Goal: Task Accomplishment & Management: Complete application form

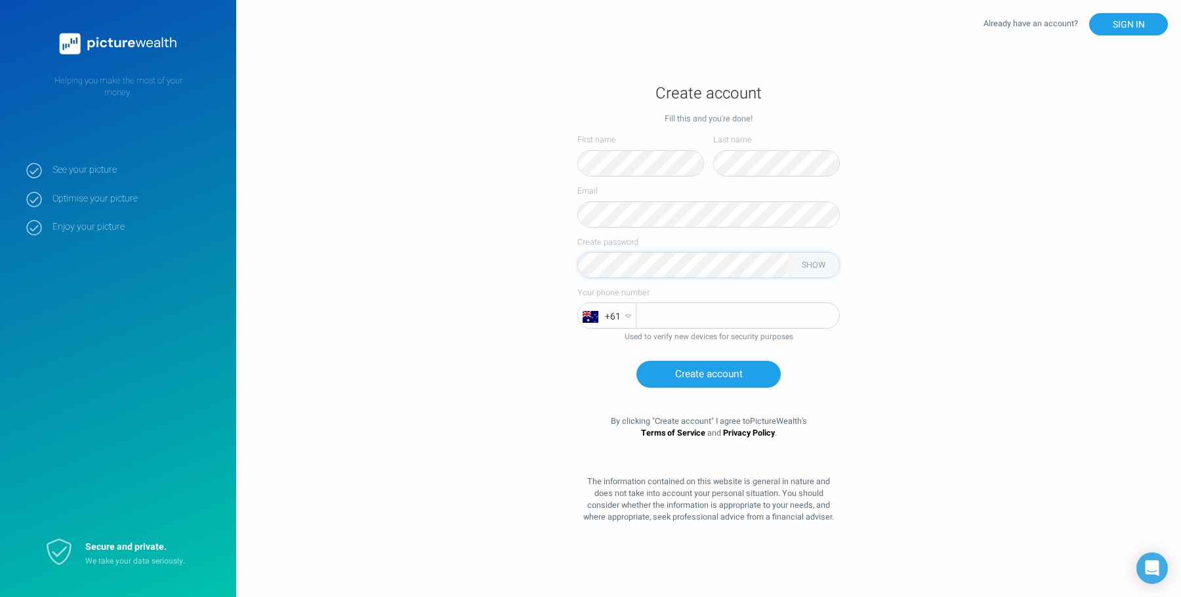
click at [0, 597] on com-1password-button at bounding box center [0, 597] width 0 height 0
click at [715, 318] on input "tel" at bounding box center [738, 316] width 203 height 26
click at [807, 265] on button "SHOW" at bounding box center [813, 265] width 33 height 11
click at [668, 308] on input "tel" at bounding box center [738, 316] width 203 height 26
type input "491804057"
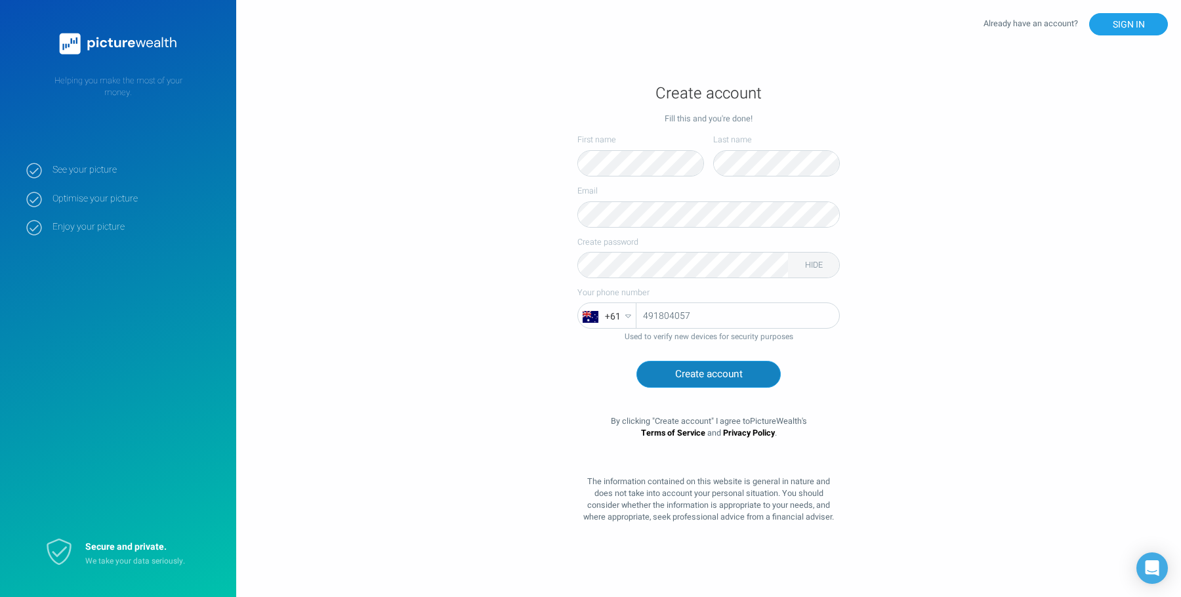
click at [694, 375] on button "Create account" at bounding box center [709, 374] width 144 height 27
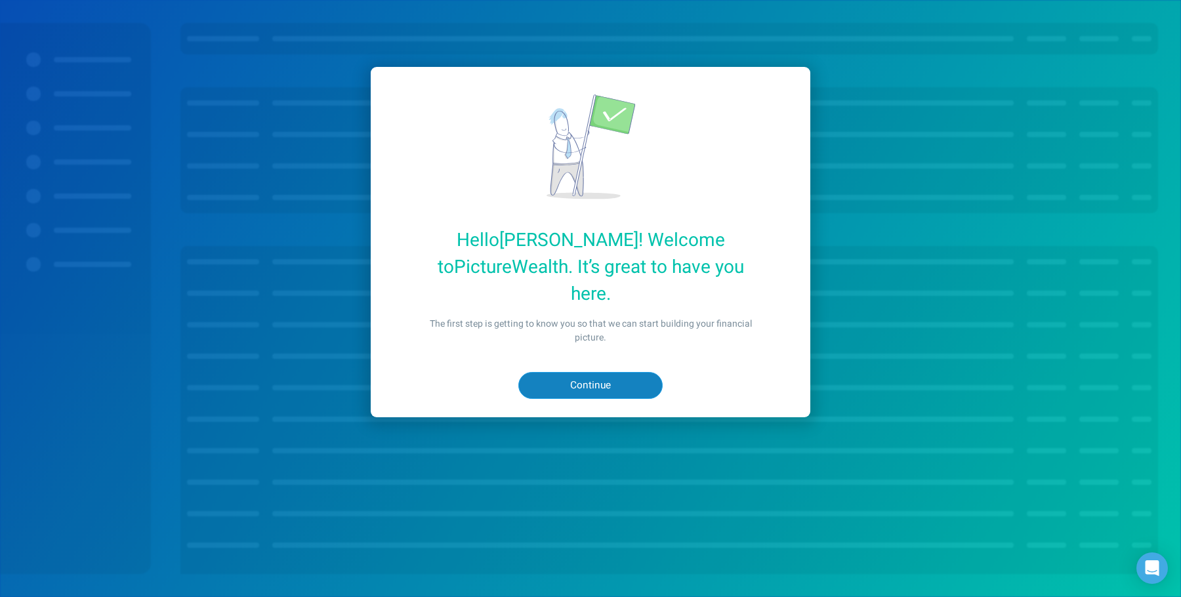
click at [577, 372] on button "Continue" at bounding box center [591, 385] width 144 height 27
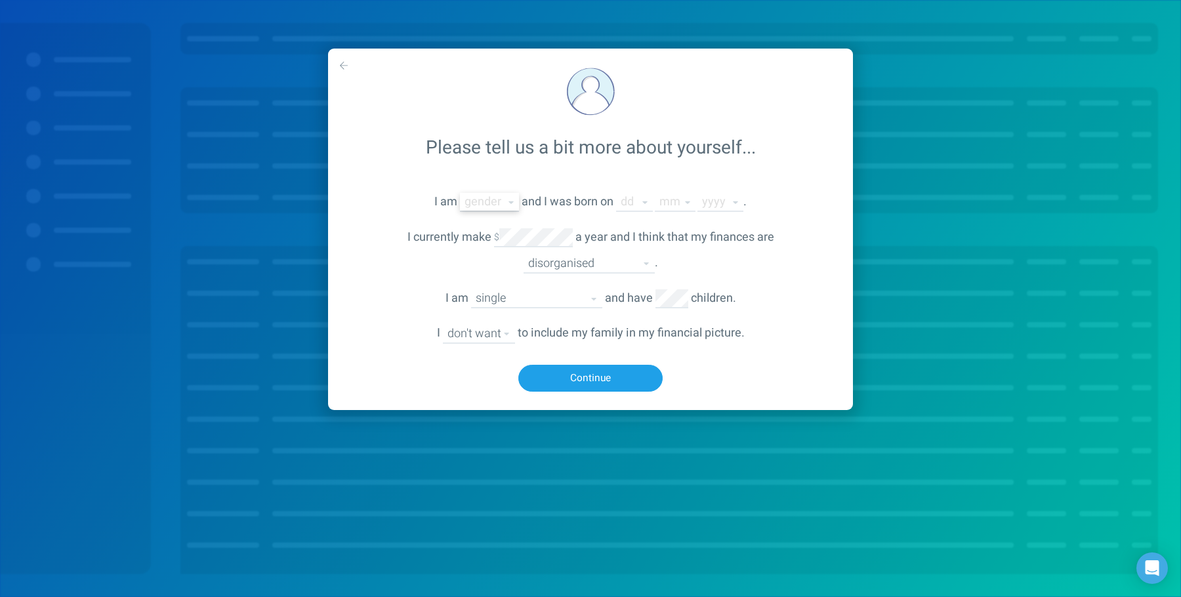
click at [493, 204] on select "male female non-binary other" at bounding box center [489, 202] width 59 height 18
select select "male"
click at [460, 194] on select "male female non-binary other" at bounding box center [489, 202] width 59 height 18
click at [639, 199] on select "01 02 03 04 05 06 07 08 09 10 11 12 13 14 15 16 17 18 19 20 21 22 23 24 25 26 2…" at bounding box center [634, 202] width 37 height 18
select select "3"
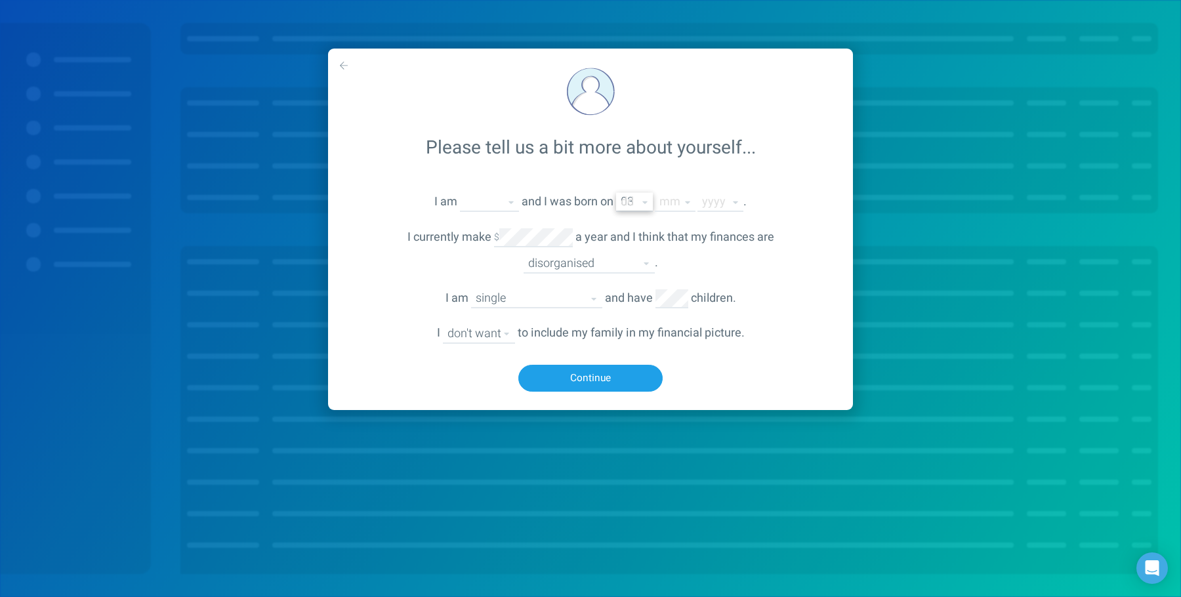
click at [617, 194] on select "01 02 03 04 05 06 07 08 09 10 11 12 13 14 15 16 17 18 19 20 21 22 23 24 25 26 2…" at bounding box center [634, 202] width 37 height 18
click at [669, 199] on select "01 02 03 04 05 06 07 08 09 10 11 12" at bounding box center [675, 202] width 41 height 18
select select "2"
click at [656, 194] on select "01 02 03 04 05 06 07 08 09 10 11 12" at bounding box center [675, 202] width 41 height 18
click at [719, 209] on select "2025 2024 2023 2022 2021 2020 2019 2018 2017 2016 2015 2014 2013 2012 2011 2010…" at bounding box center [721, 202] width 46 height 18
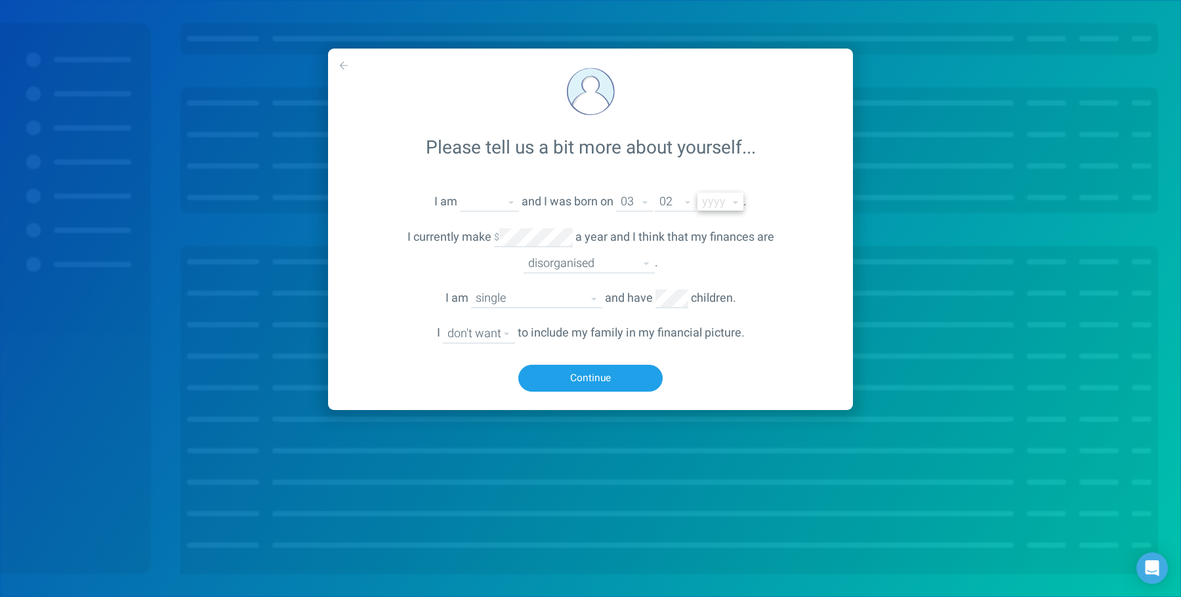
select select "1998"
click at [698, 194] on select "2025 2024 2023 2022 2021 2020 2019 2018 2017 2016 2015 2014 2013 2012 2011 2010…" at bounding box center [721, 202] width 46 height 18
click at [559, 261] on select "disorganised fairly organised organised" at bounding box center [589, 264] width 131 height 18
select select "organised"
click at [524, 255] on select "disorganised fairly organised organised" at bounding box center [589, 264] width 131 height 18
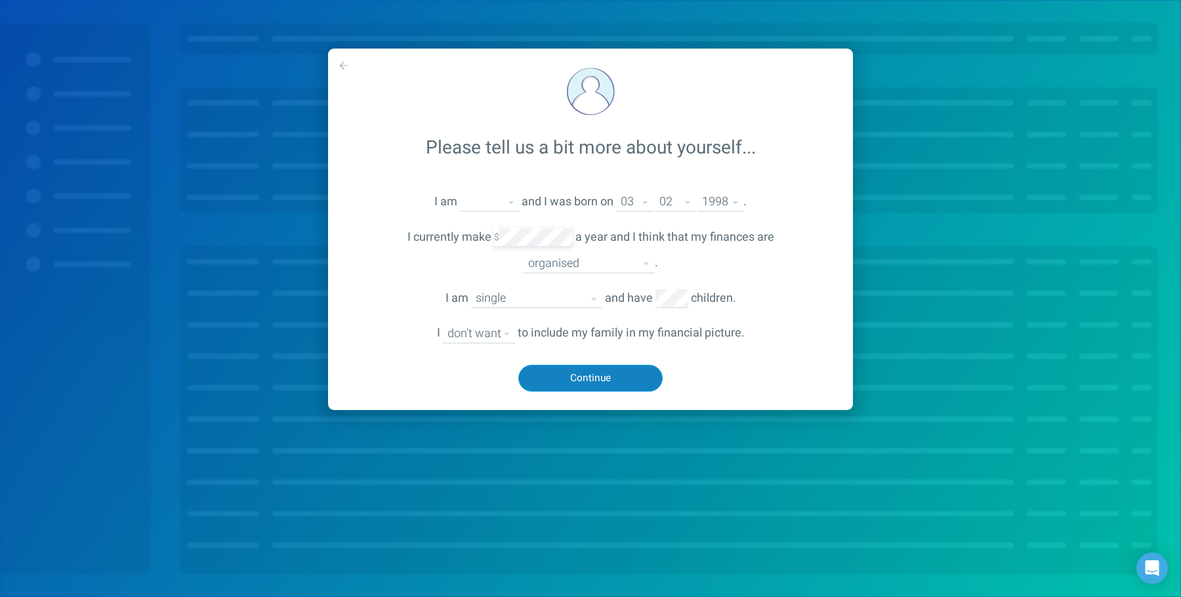
click at [614, 381] on button "Continue" at bounding box center [591, 378] width 144 height 27
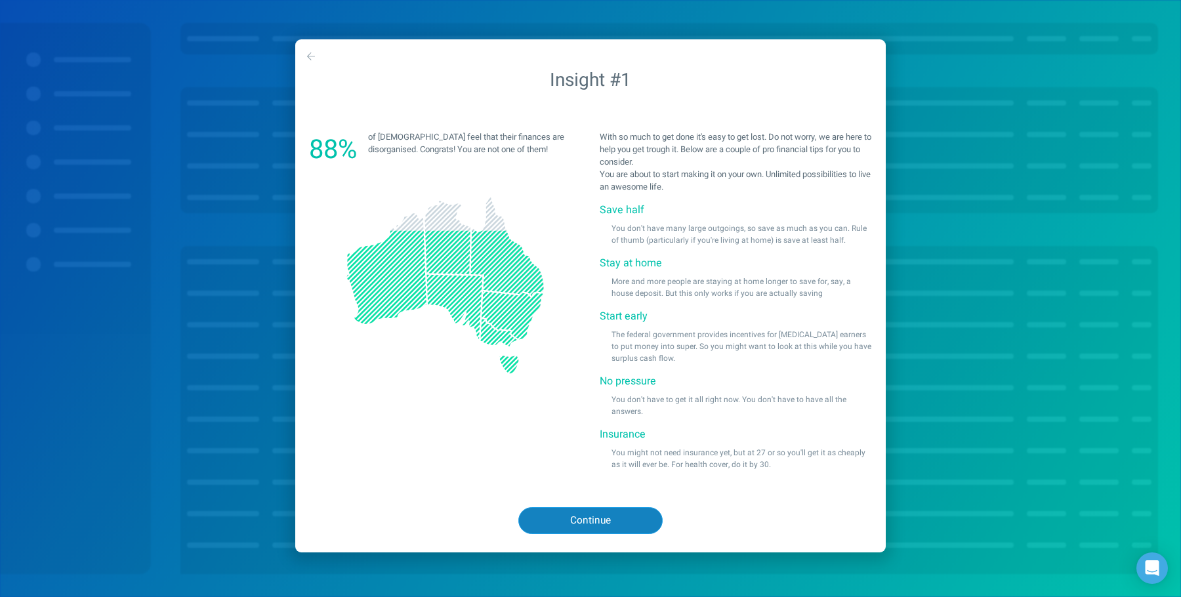
click at [601, 519] on button "Continue" at bounding box center [591, 520] width 144 height 27
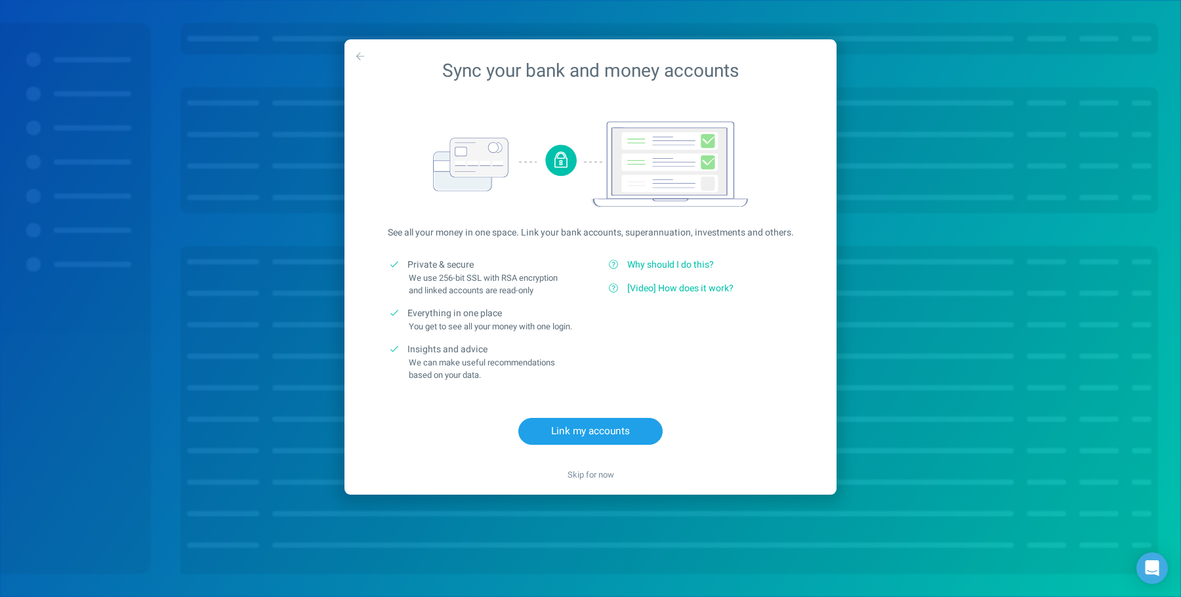
click at [669, 266] on span "Why should I do this?" at bounding box center [670, 265] width 87 height 14
click at [667, 286] on span "[Video] How does it work?" at bounding box center [680, 289] width 106 height 14
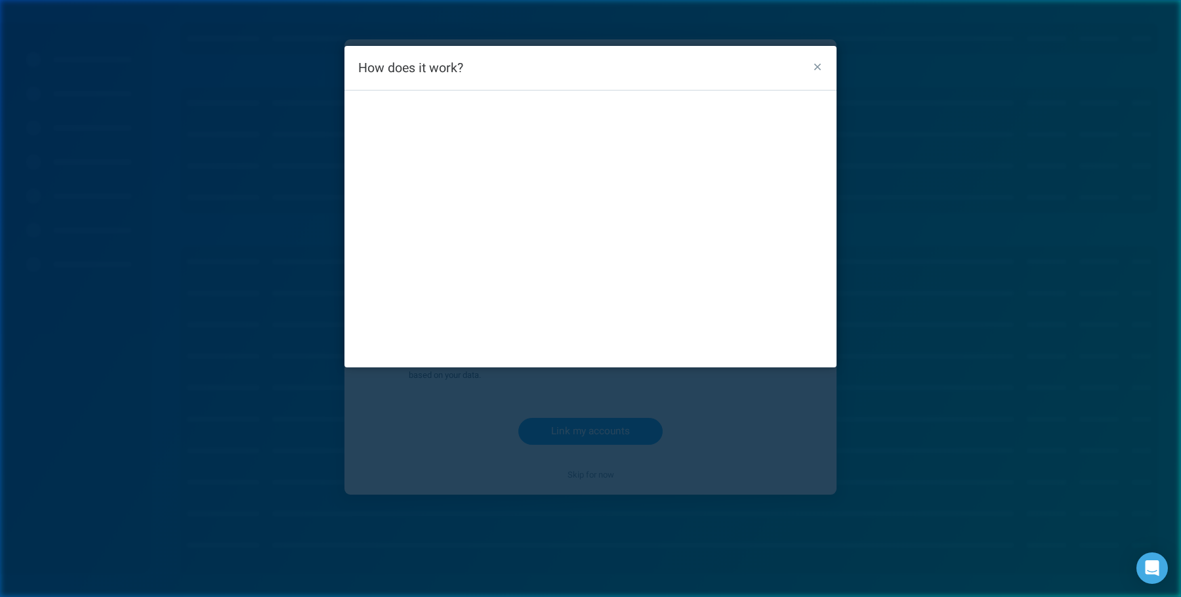
click at [819, 68] on icon "button" at bounding box center [818, 67] width 7 height 7
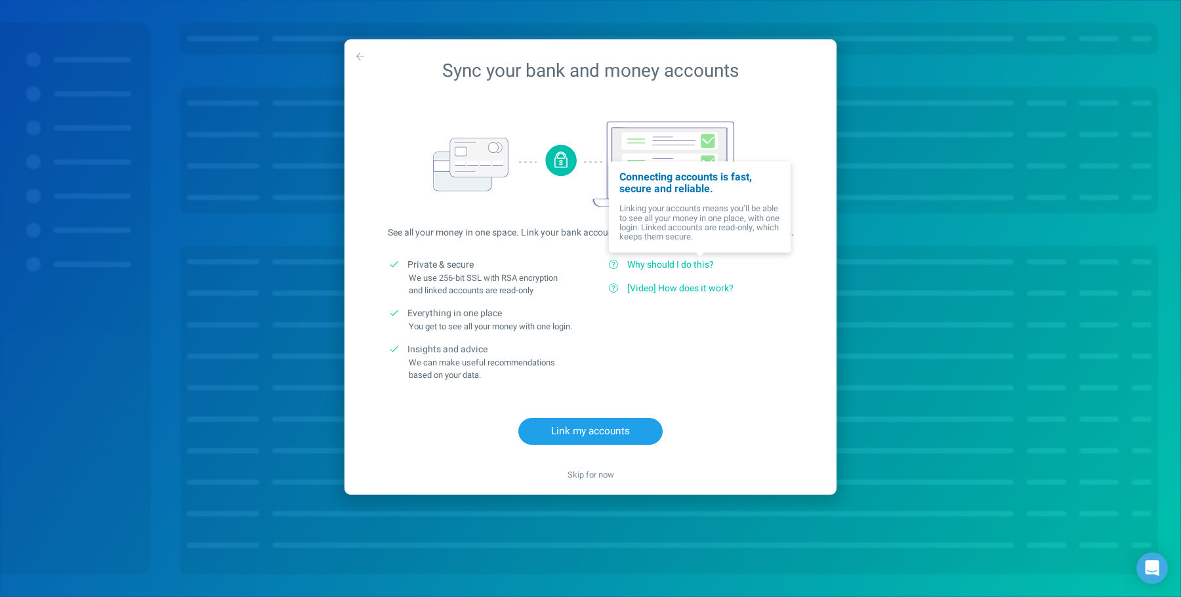
click at [687, 295] on div "Why should I do this? Connecting accounts is fast, secure and reliable. Linking…" at bounding box center [700, 277] width 219 height 75
click at [683, 289] on span "[Video] How does it work?" at bounding box center [680, 289] width 106 height 14
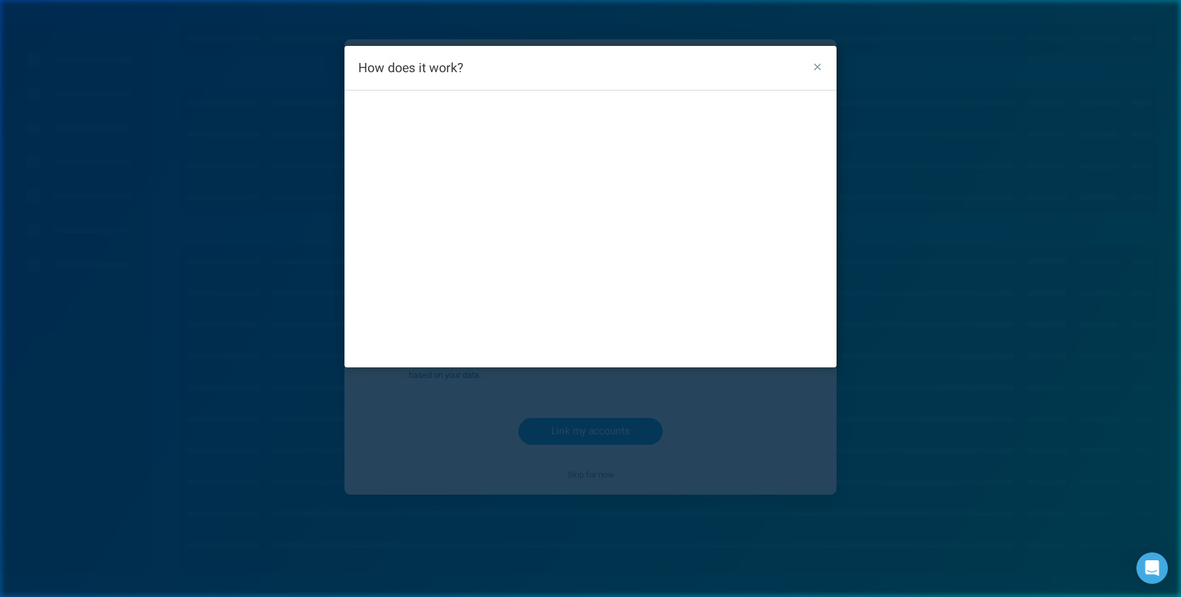
click at [811, 67] on button "button" at bounding box center [818, 69] width 20 height 20
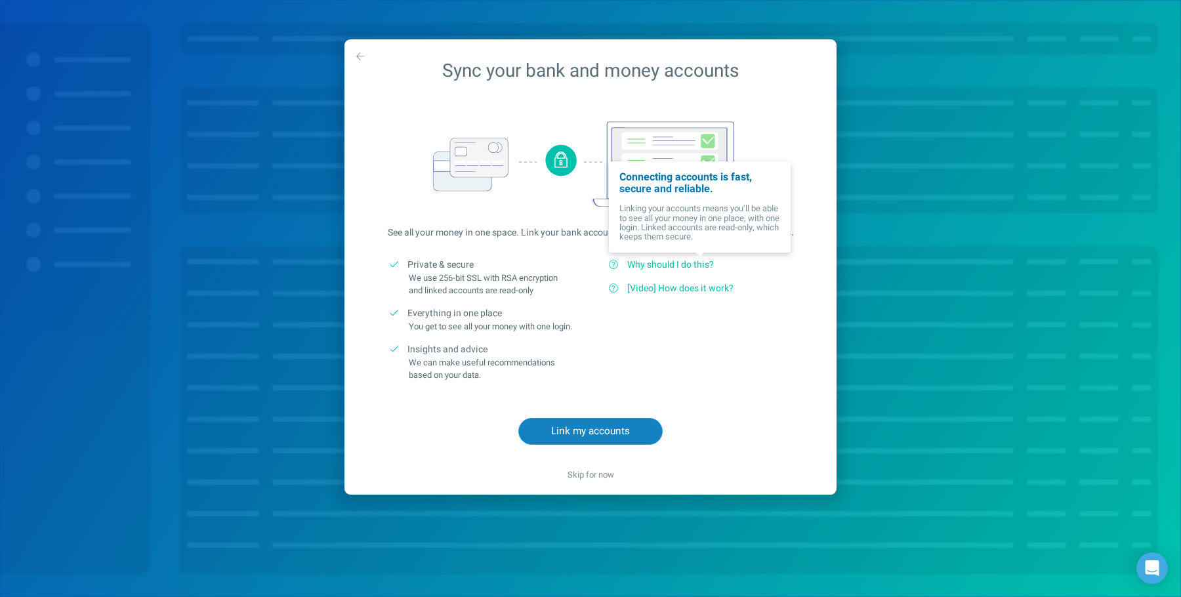
click at [620, 445] on button "Link my accounts" at bounding box center [591, 431] width 144 height 27
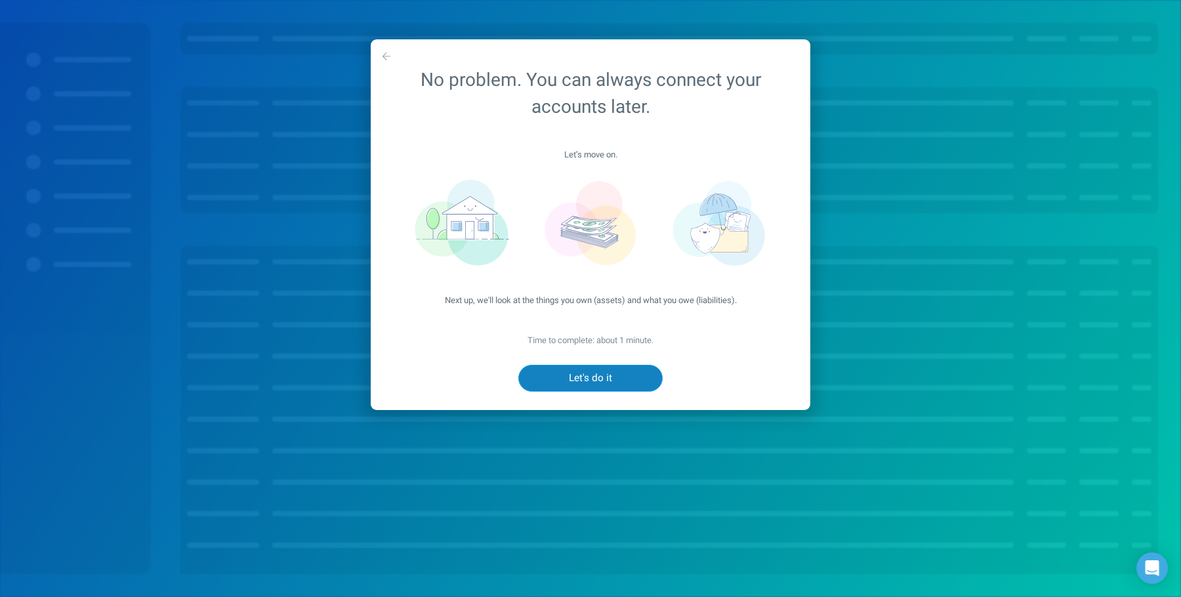
click at [616, 377] on button "Let's do it" at bounding box center [591, 378] width 144 height 27
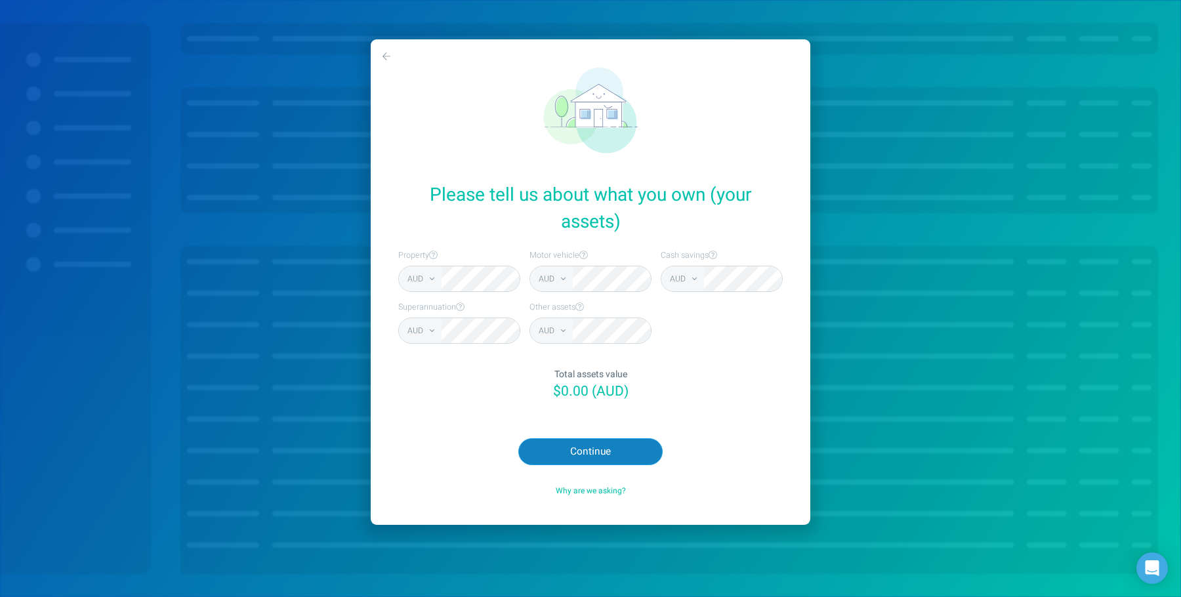
click at [597, 455] on button "Continue" at bounding box center [591, 451] width 144 height 27
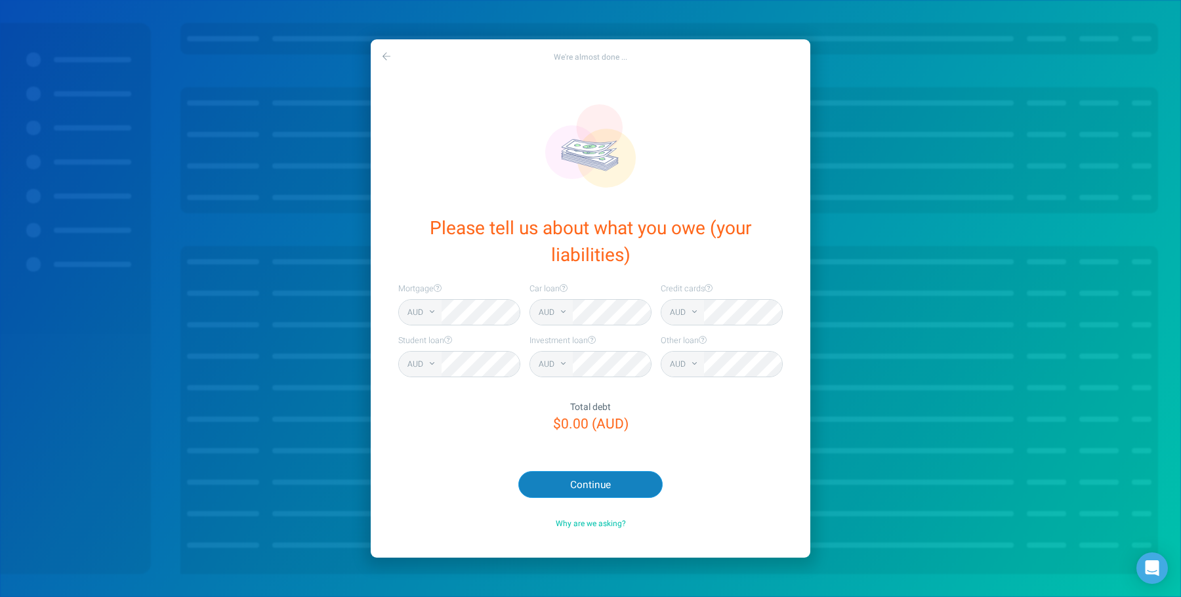
click at [589, 484] on button "Continue" at bounding box center [591, 484] width 144 height 27
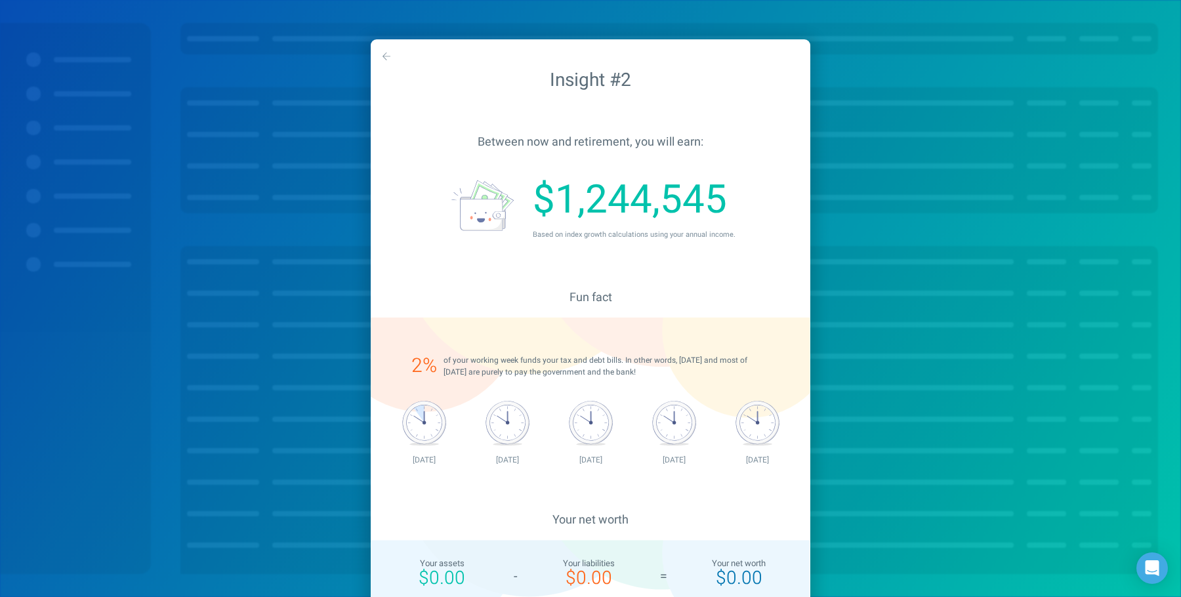
click at [591, 469] on div "2 % of your working week funds your tax and debt bills. In other words, Monday …" at bounding box center [591, 402] width 440 height 168
drag, startPoint x: 607, startPoint y: 204, endPoint x: 564, endPoint y: 202, distance: 42.7
click at [564, 202] on div "$1,244,545" at bounding box center [667, 200] width 268 height 58
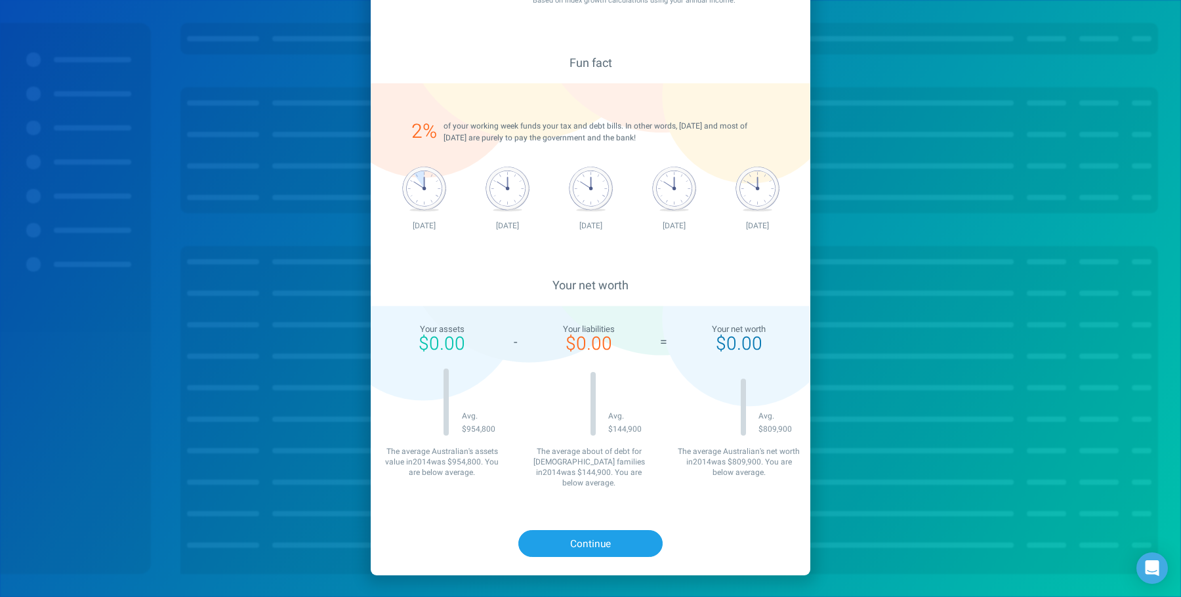
scroll to position [234, 0]
click at [577, 517] on div "Continue" at bounding box center [591, 545] width 440 height 64
click at [572, 531] on button "Continue" at bounding box center [591, 544] width 144 height 27
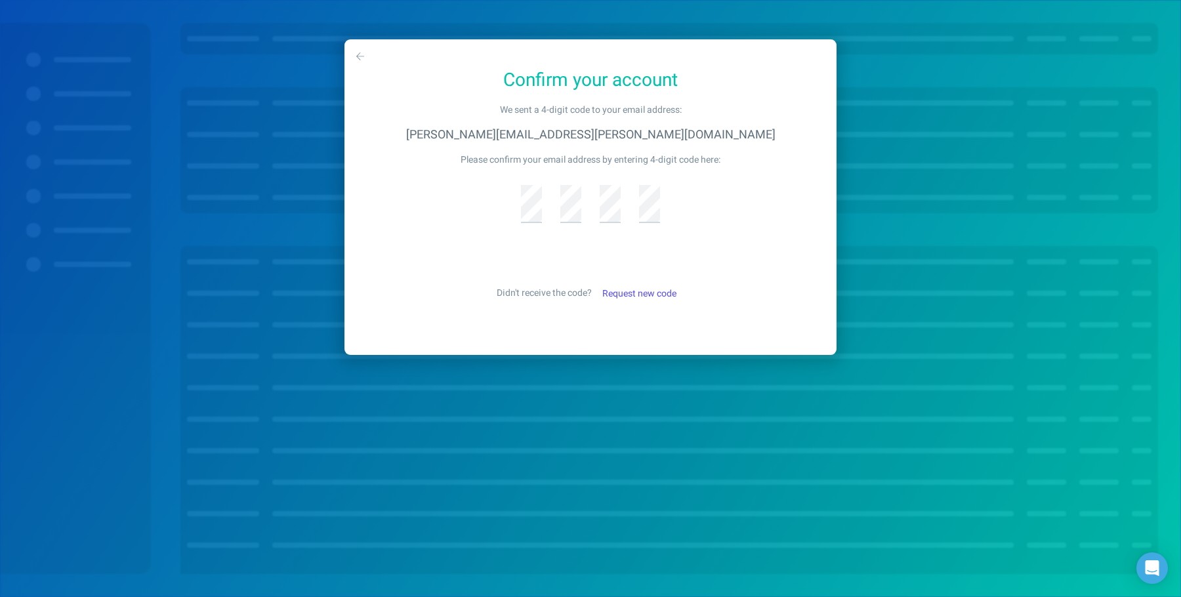
click at [354, 53] on button "button" at bounding box center [361, 57] width 28 height 32
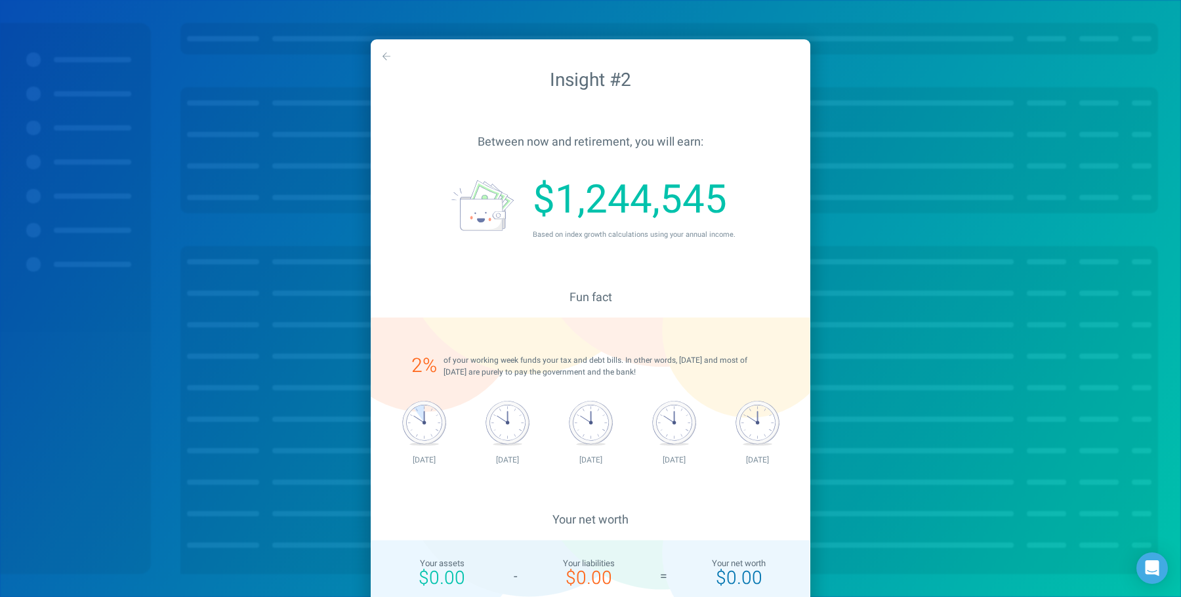
click at [381, 56] on button "button" at bounding box center [387, 57] width 28 height 32
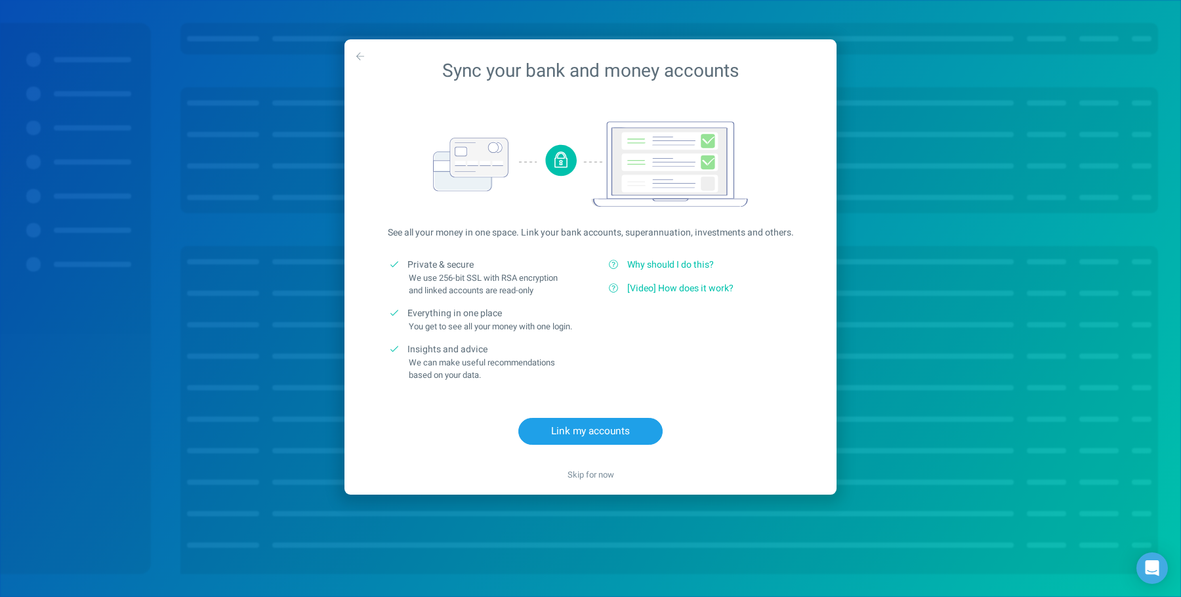
click at [359, 53] on div "Sync your bank and money accounts See all your money in one space. Link your ba…" at bounding box center [591, 267] width 492 height 456
click at [604, 481] on span "Skip for now" at bounding box center [591, 475] width 47 height 12
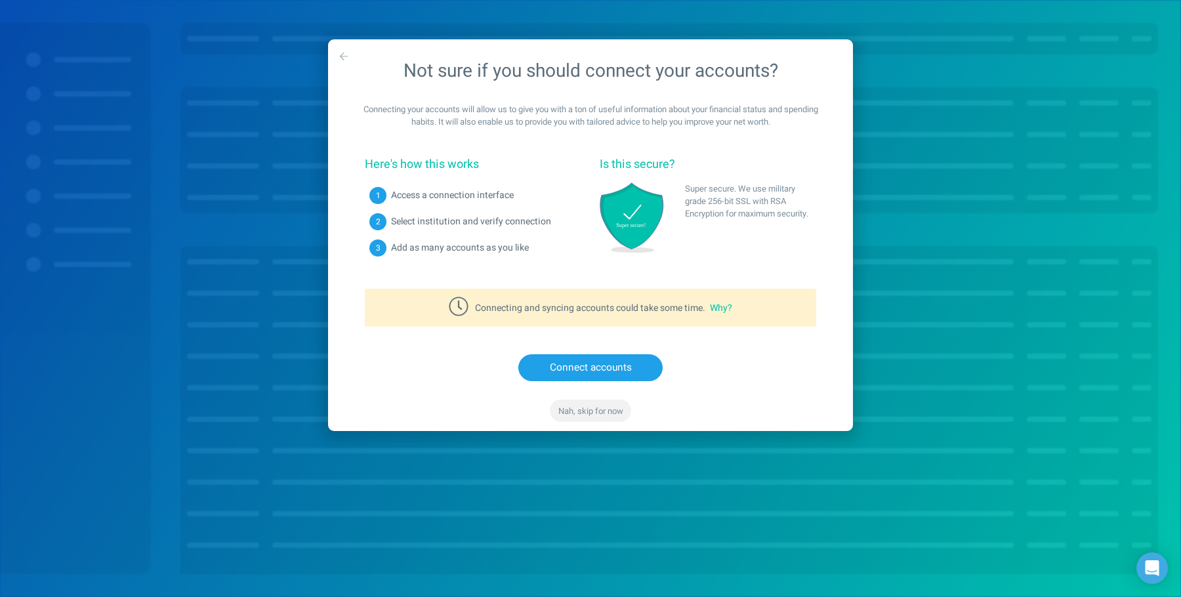
click at [593, 414] on span "Nah, skip for now" at bounding box center [591, 411] width 65 height 12
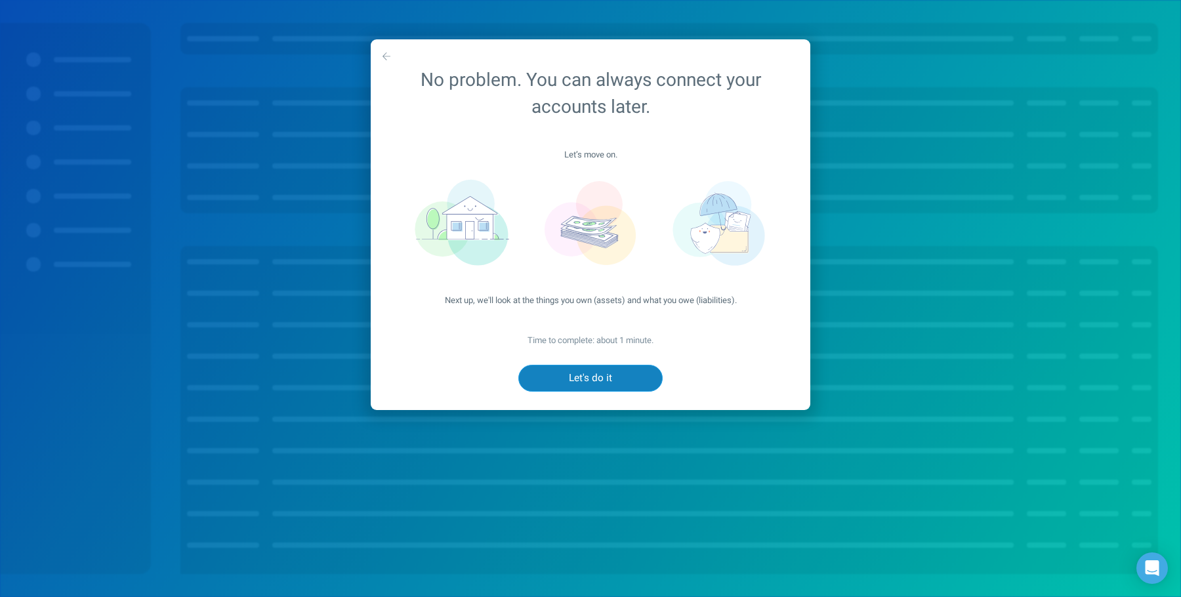
click at [589, 376] on button "Let's do it" at bounding box center [591, 378] width 144 height 27
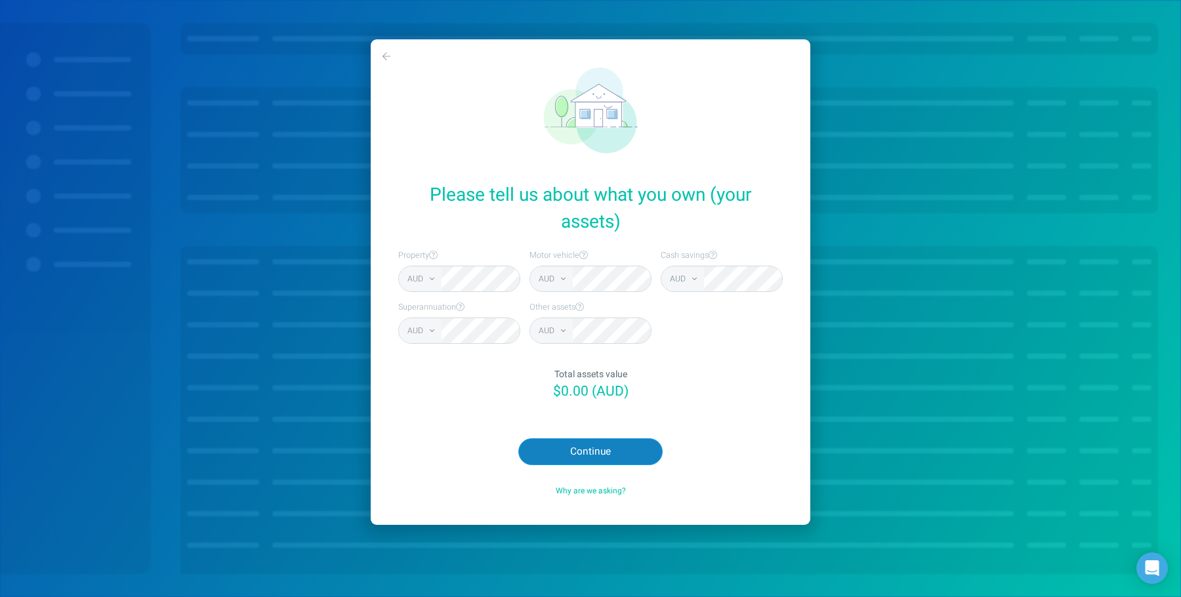
click at [585, 453] on button "Continue" at bounding box center [591, 451] width 144 height 27
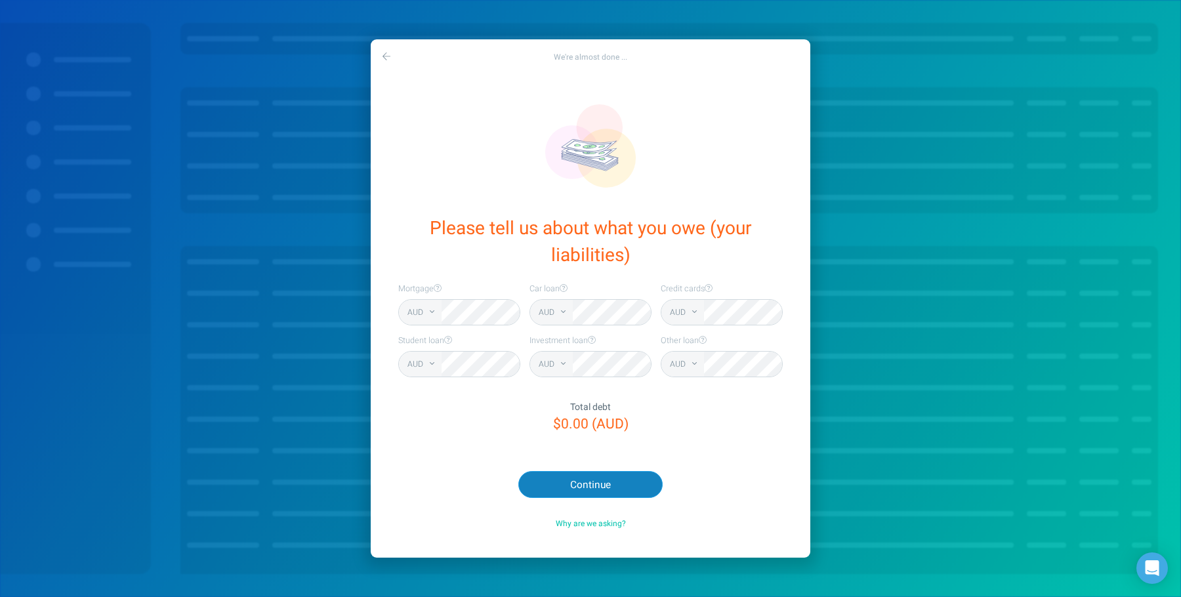
click at [578, 484] on button "Continue" at bounding box center [591, 484] width 144 height 27
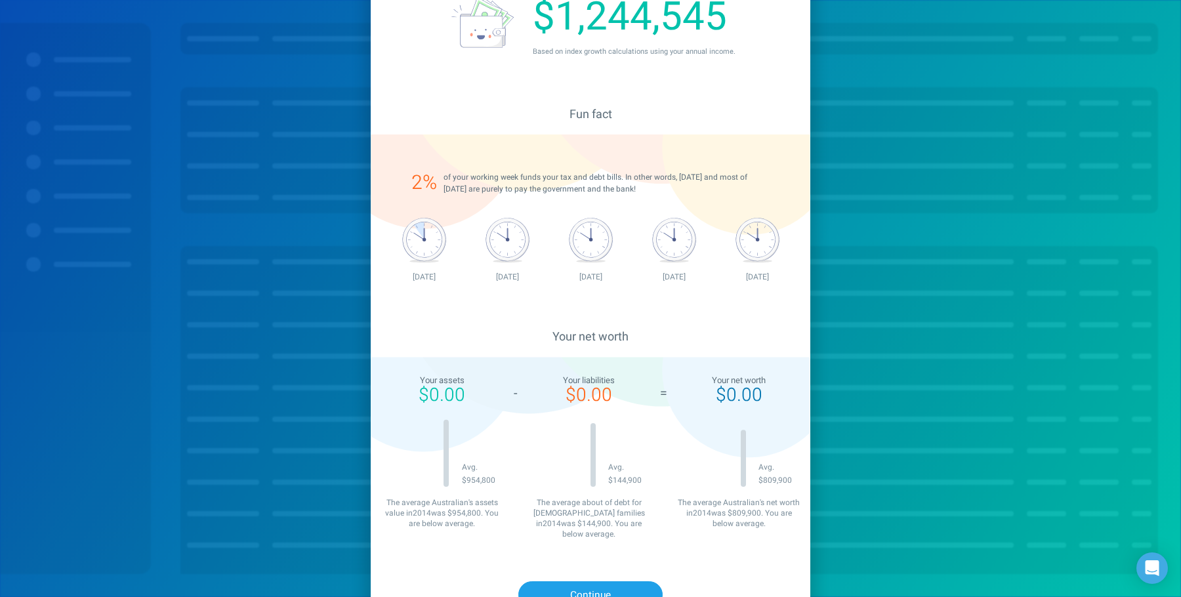
scroll to position [240, 0]
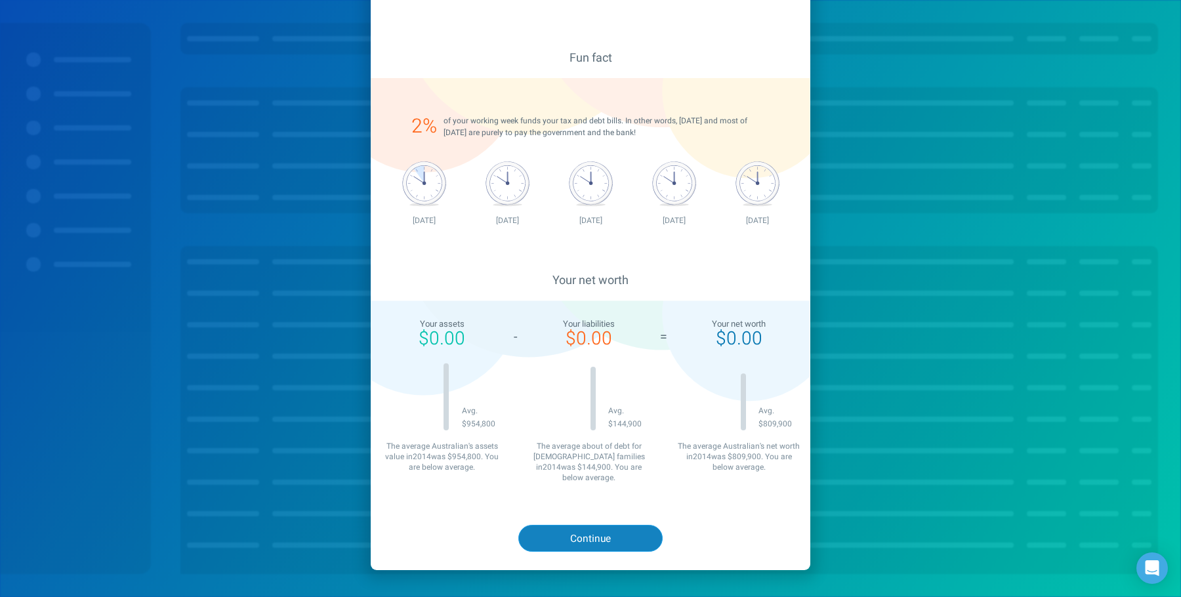
click at [572, 532] on button "Continue" at bounding box center [591, 538] width 144 height 27
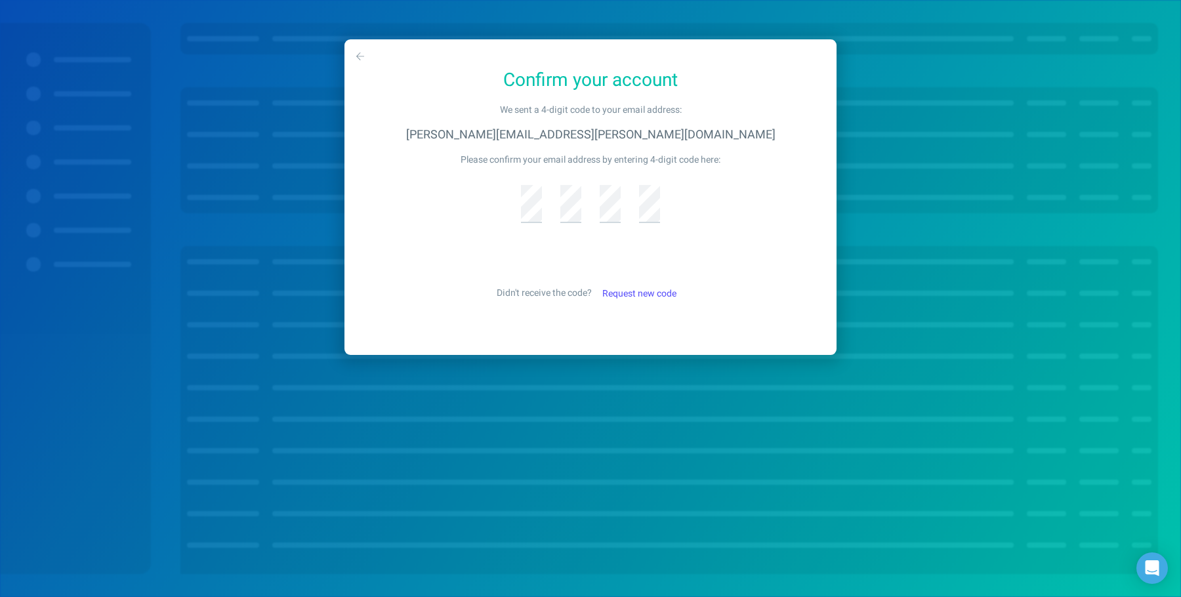
click at [367, 58] on button "button" at bounding box center [361, 57] width 28 height 32
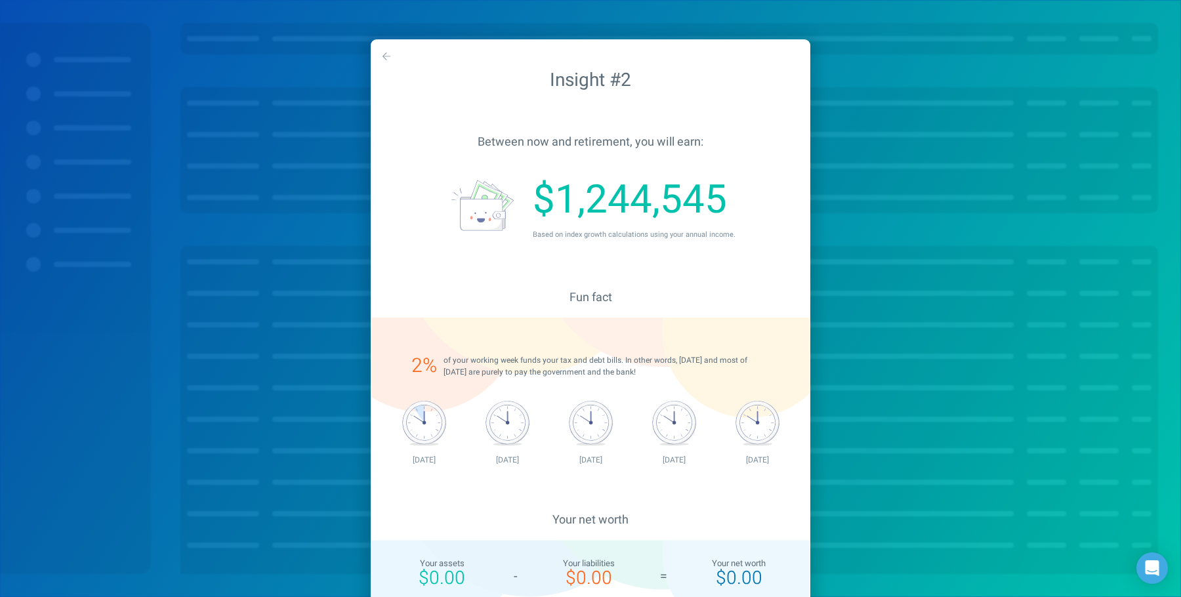
click at [367, 58] on div "Insight #2 Between now and retirement, you will earn: $1,244,545 Based on index…" at bounding box center [590, 424] width 1181 height 849
click at [379, 51] on button "button" at bounding box center [387, 57] width 28 height 32
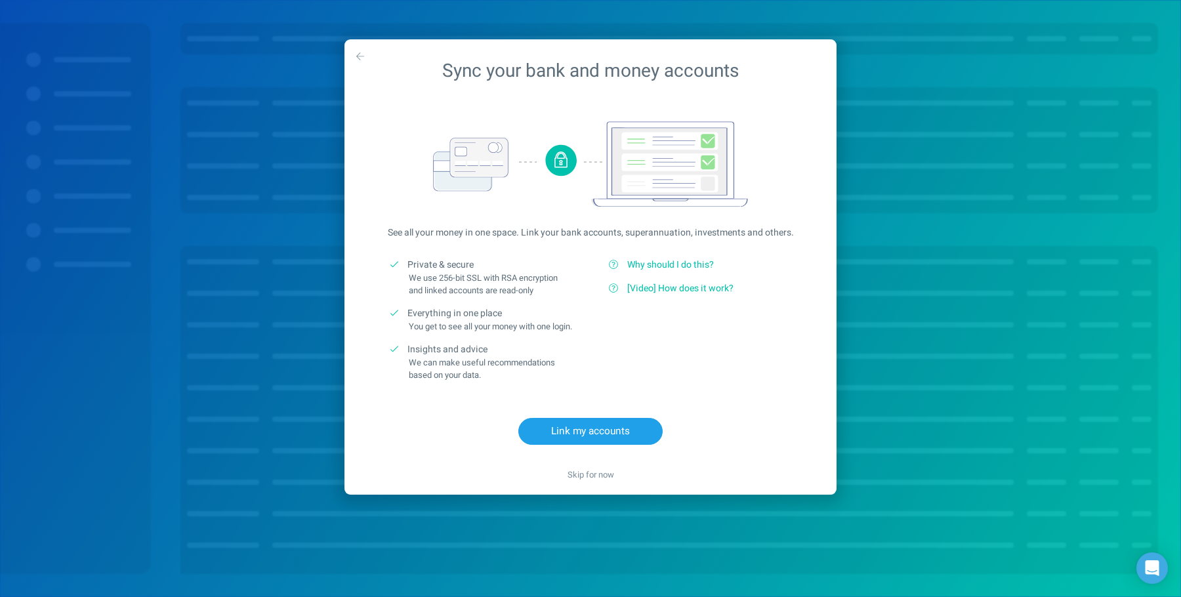
click at [379, 121] on div at bounding box center [591, 164] width 474 height 86
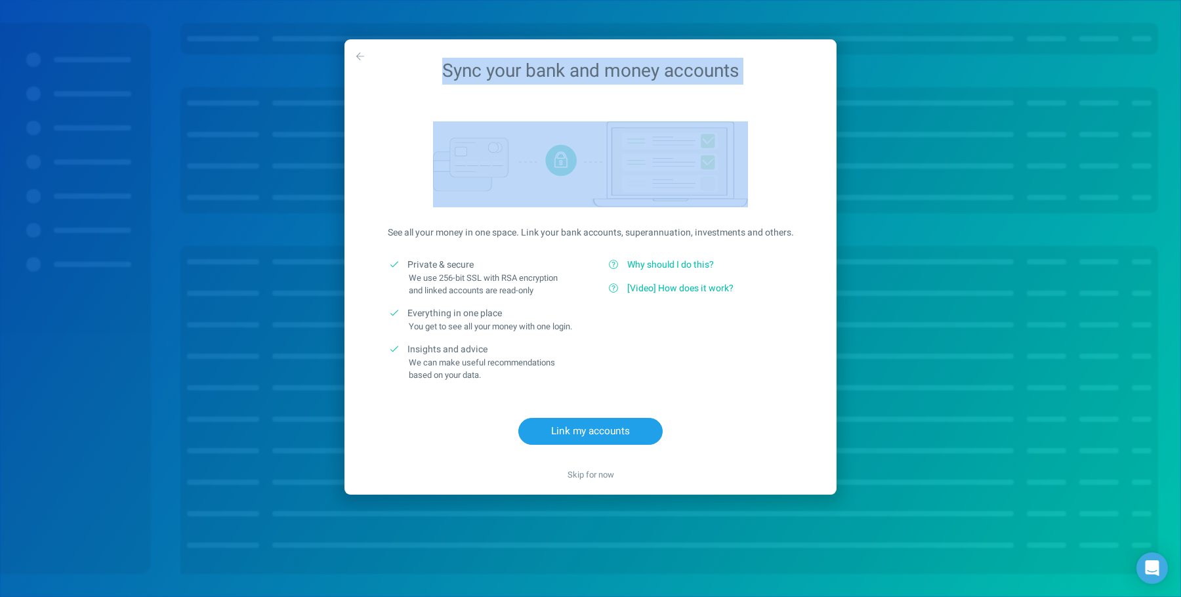
click at [379, 51] on div "Sync your bank and money accounts" at bounding box center [591, 71] width 492 height 64
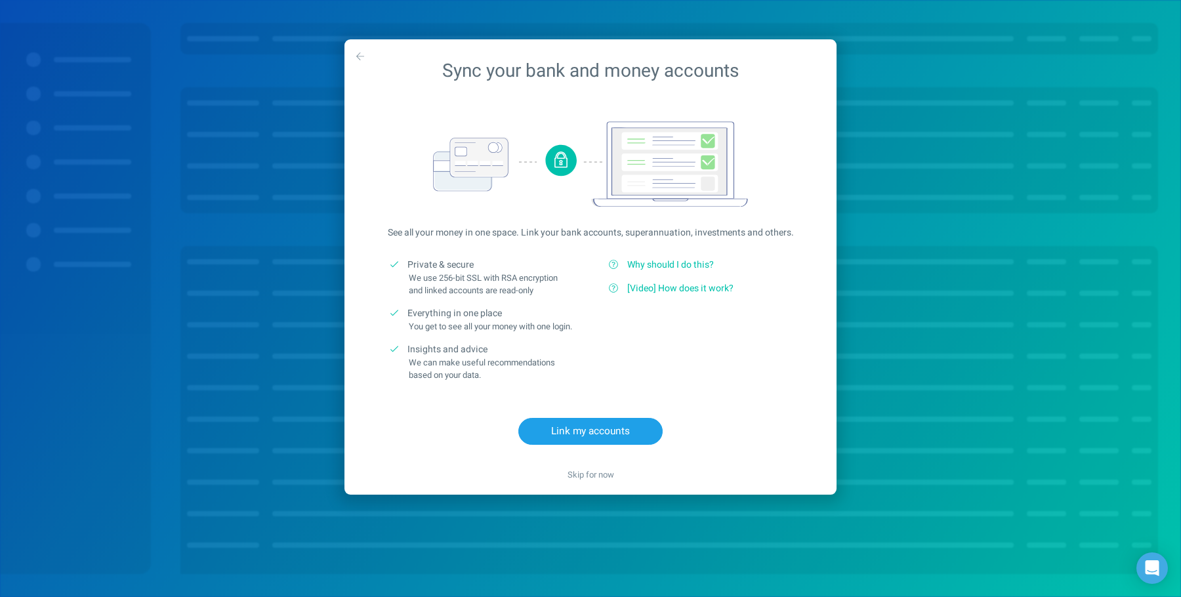
click at [367, 54] on button "button" at bounding box center [361, 57] width 28 height 32
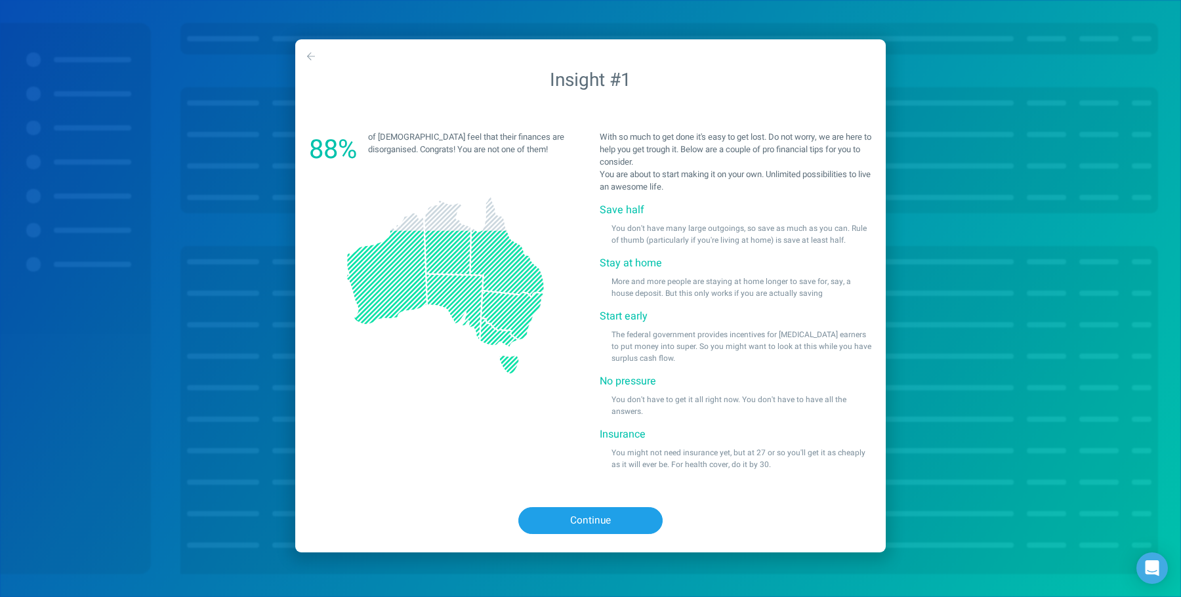
click at [311, 68] on button "button" at bounding box center [311, 57] width 28 height 32
select select "male"
select select "3"
select select "2"
select select "1998"
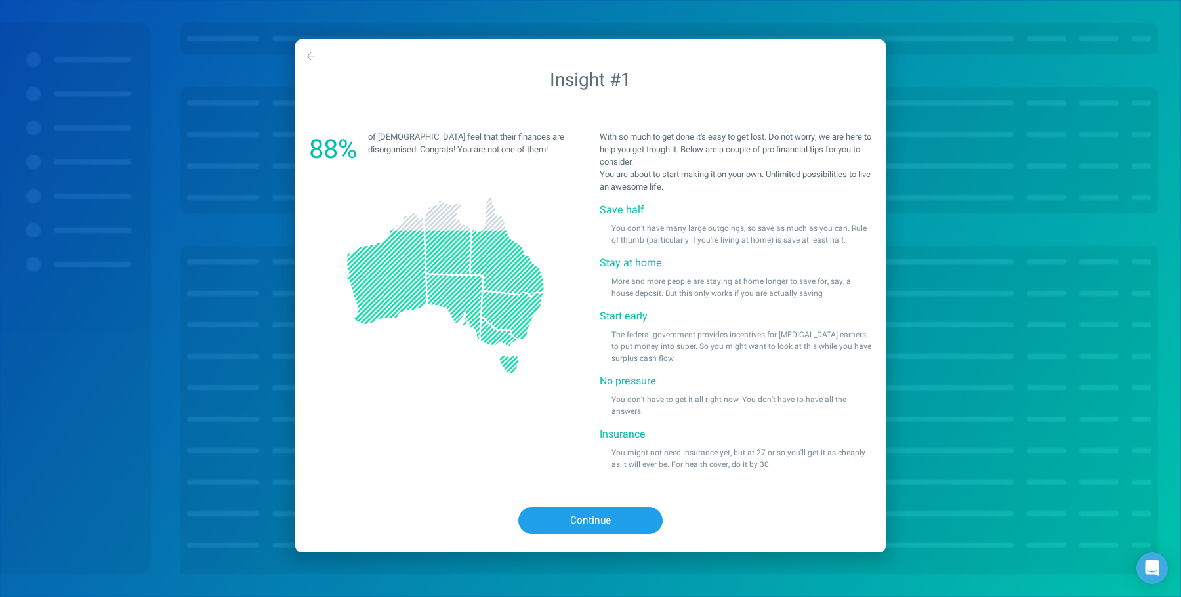
select select "organised"
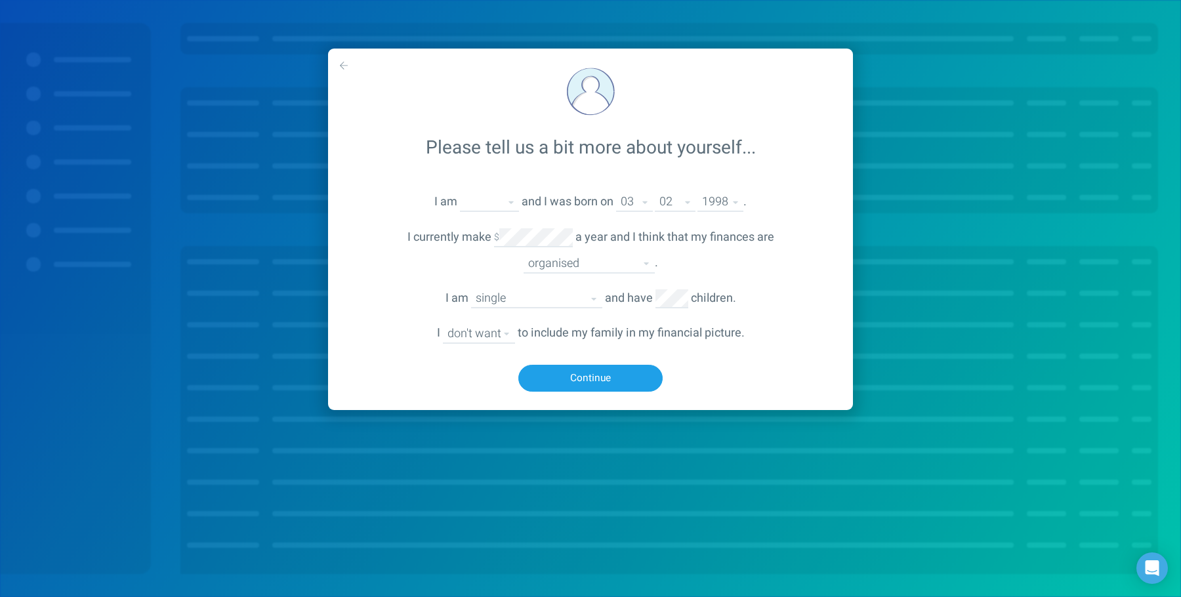
click at [347, 62] on icon "button" at bounding box center [344, 65] width 8 height 9
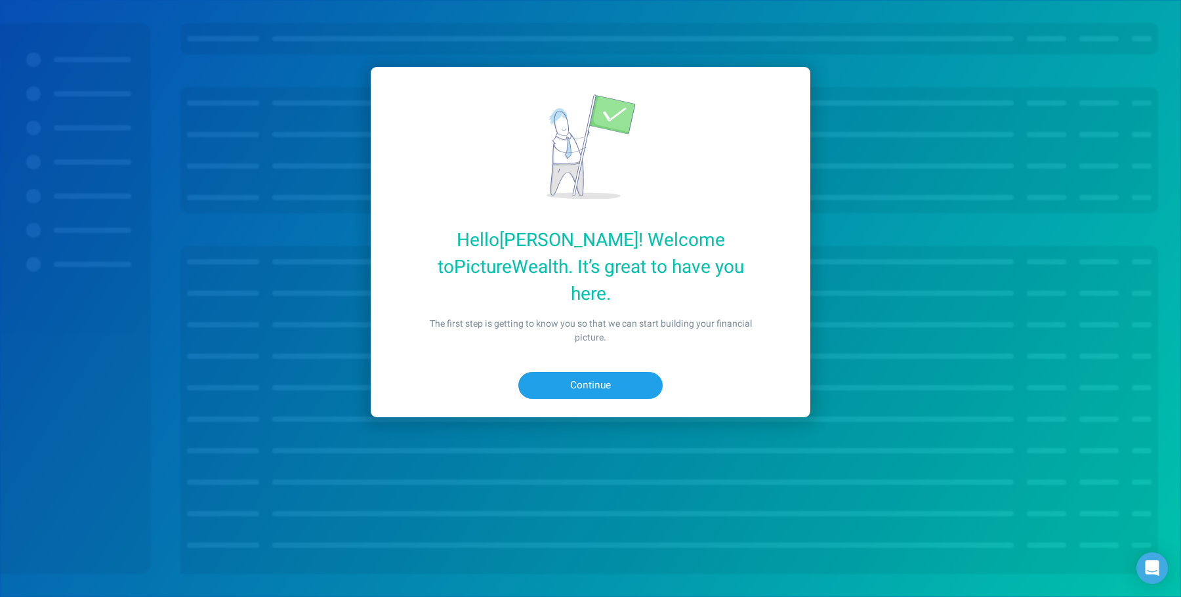
click at [242, 49] on div "Hello Sankar ! Welcome to PictureWealth . It’s great to have you here. The firs…" at bounding box center [590, 228] width 1181 height 457
click at [580, 372] on button "Continue" at bounding box center [591, 385] width 144 height 27
select select "[DEMOGRAPHIC_DATA]"
select select "3"
select select "2"
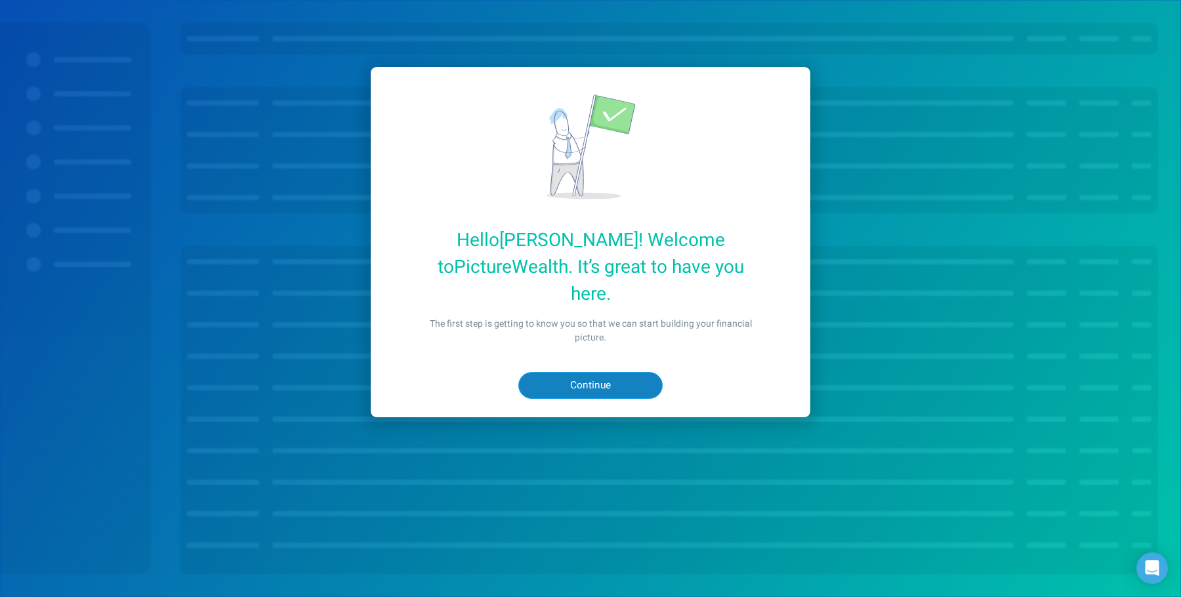
select select "1998"
select select "organised"
click at [549, 372] on button "Continue" at bounding box center [591, 385] width 144 height 27
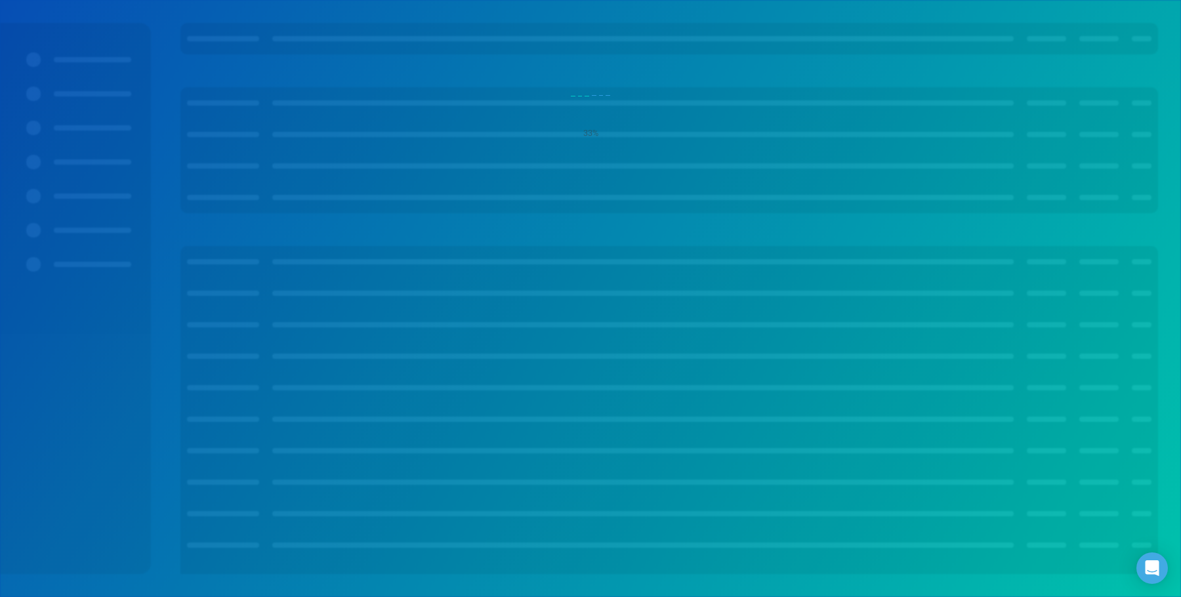
select select "male"
select select "3"
select select "2"
select select "1998"
select select "organised"
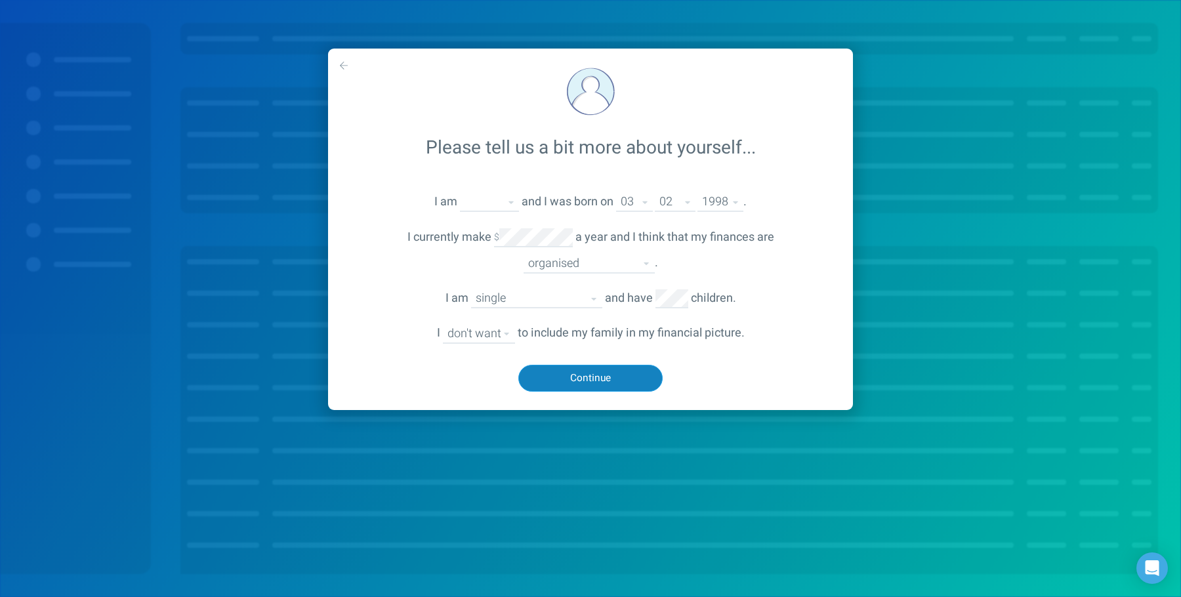
click at [566, 381] on button "Continue" at bounding box center [591, 378] width 144 height 27
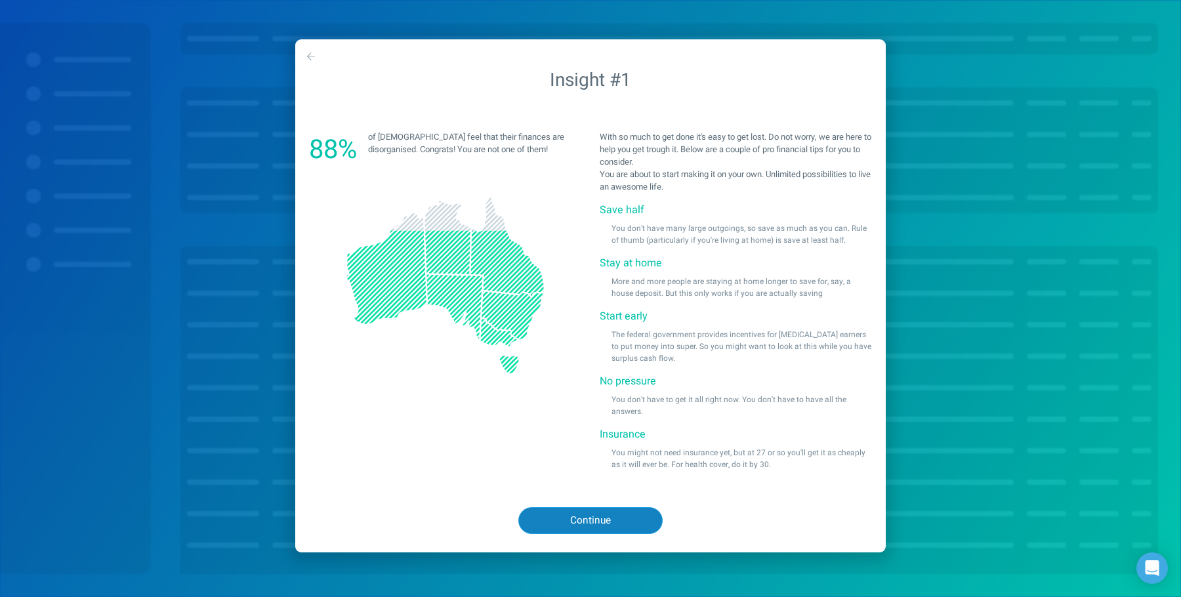
click at [572, 511] on button "Continue" at bounding box center [591, 520] width 144 height 27
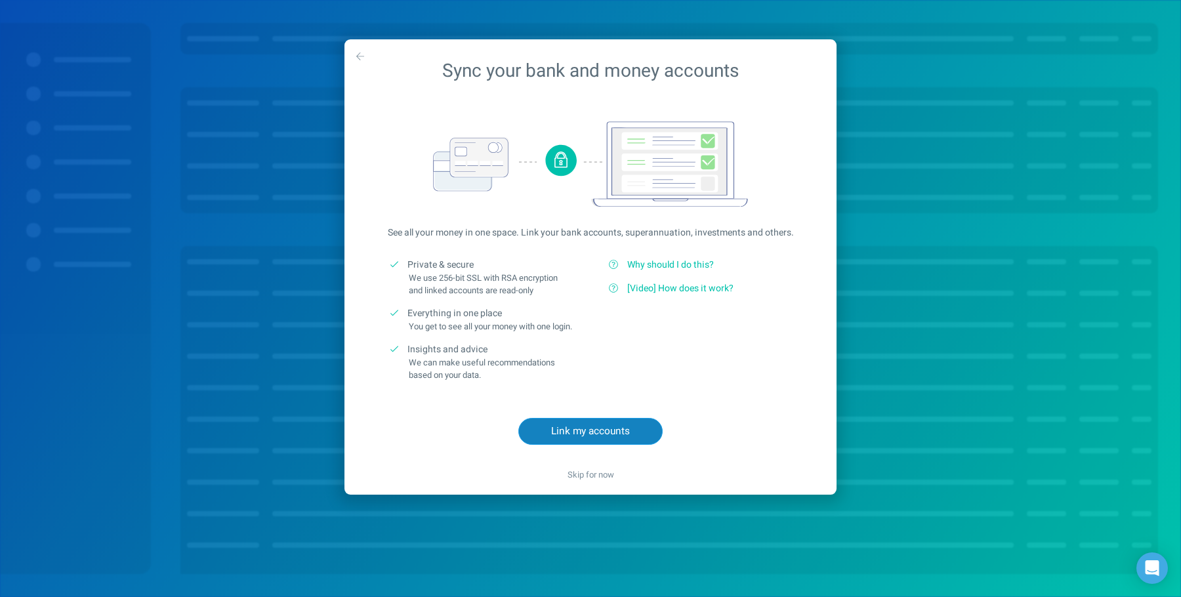
click at [570, 438] on button "Link my accounts" at bounding box center [591, 431] width 144 height 27
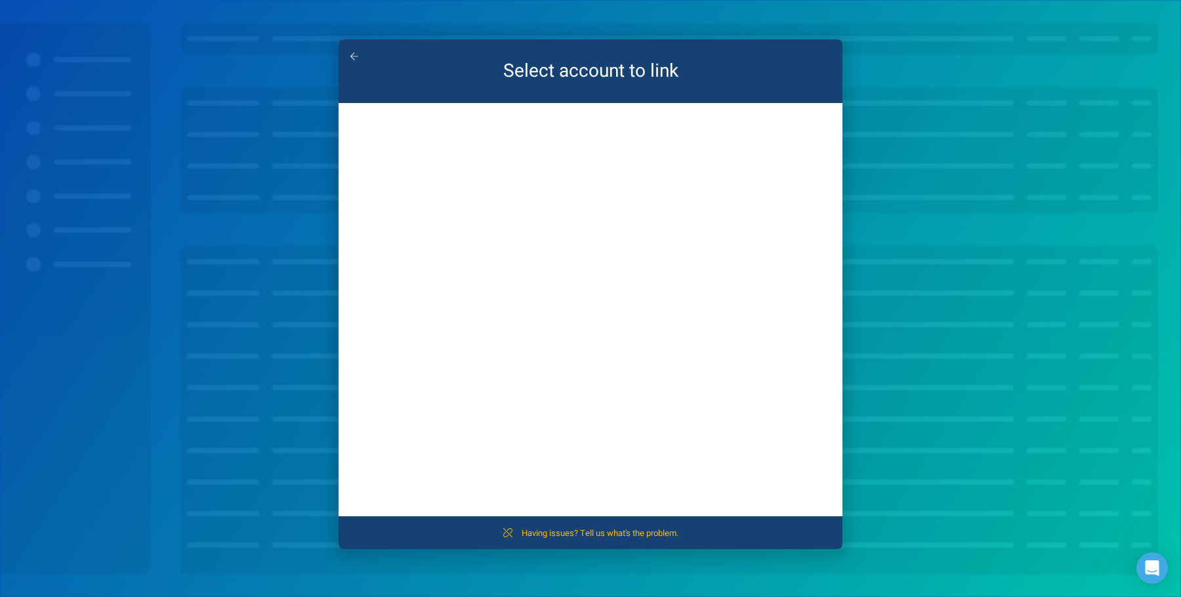
click at [352, 57] on icon "button" at bounding box center [355, 56] width 8 height 9
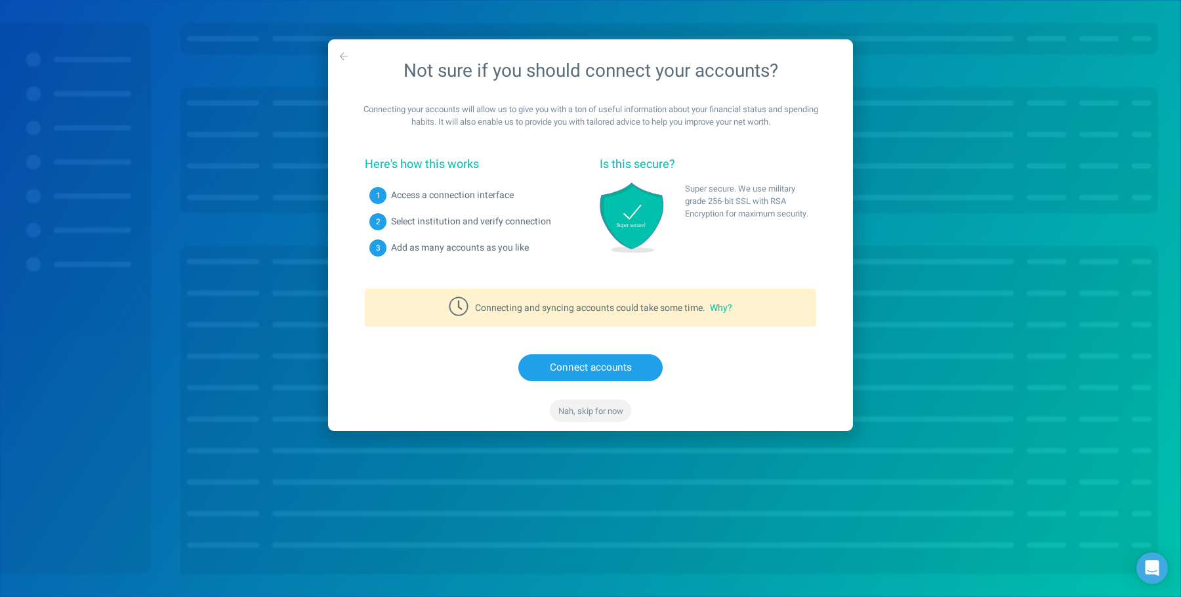
click at [585, 406] on span "Nah, skip for now" at bounding box center [591, 411] width 65 height 12
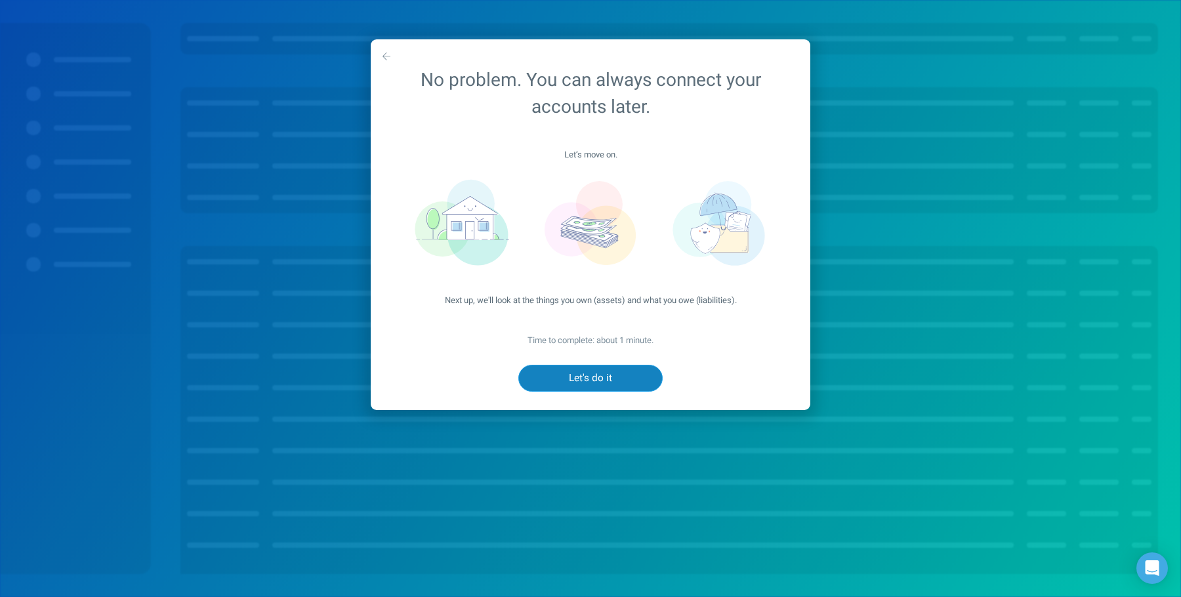
click at [596, 369] on button "Let's do it" at bounding box center [591, 378] width 144 height 27
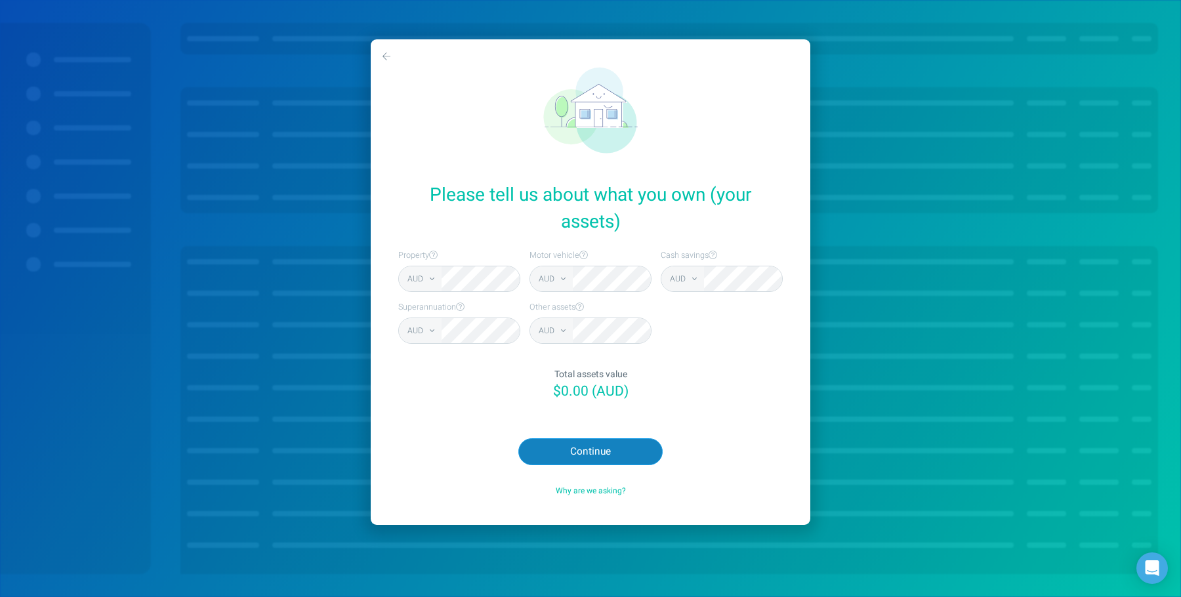
click at [568, 458] on button "Continue" at bounding box center [591, 451] width 144 height 27
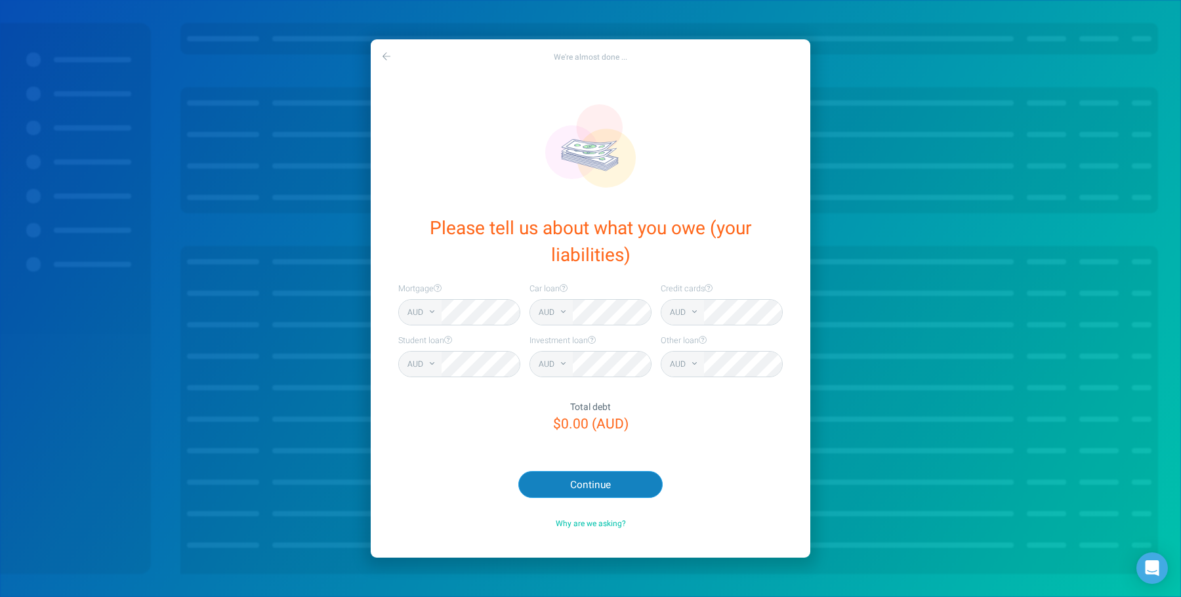
click at [576, 473] on button "Continue" at bounding box center [591, 484] width 144 height 27
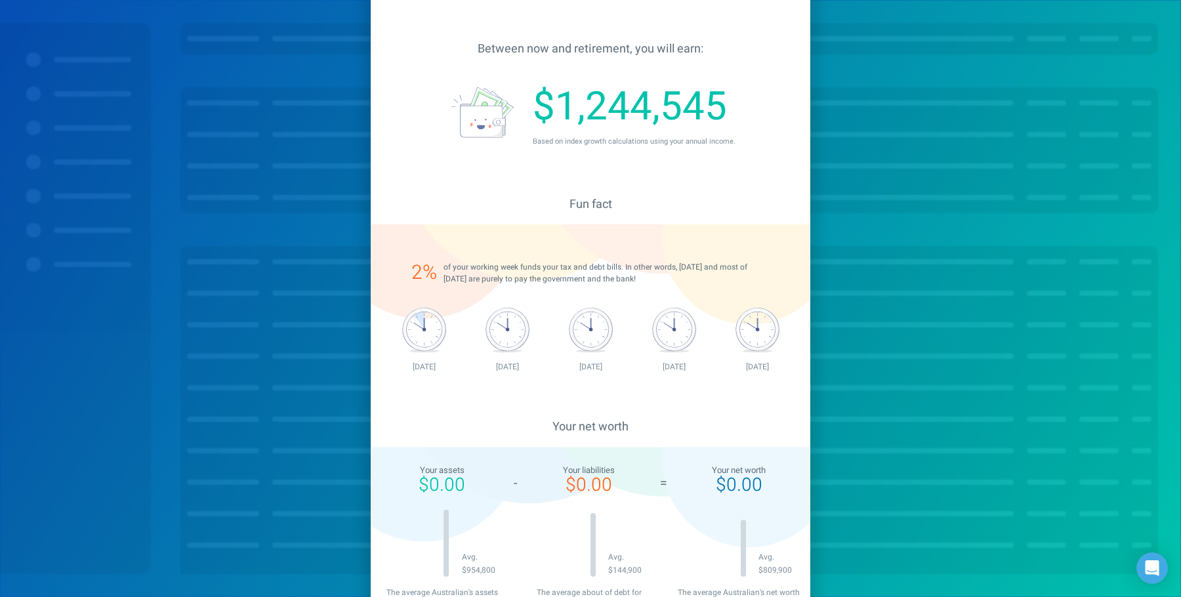
scroll to position [240, 0]
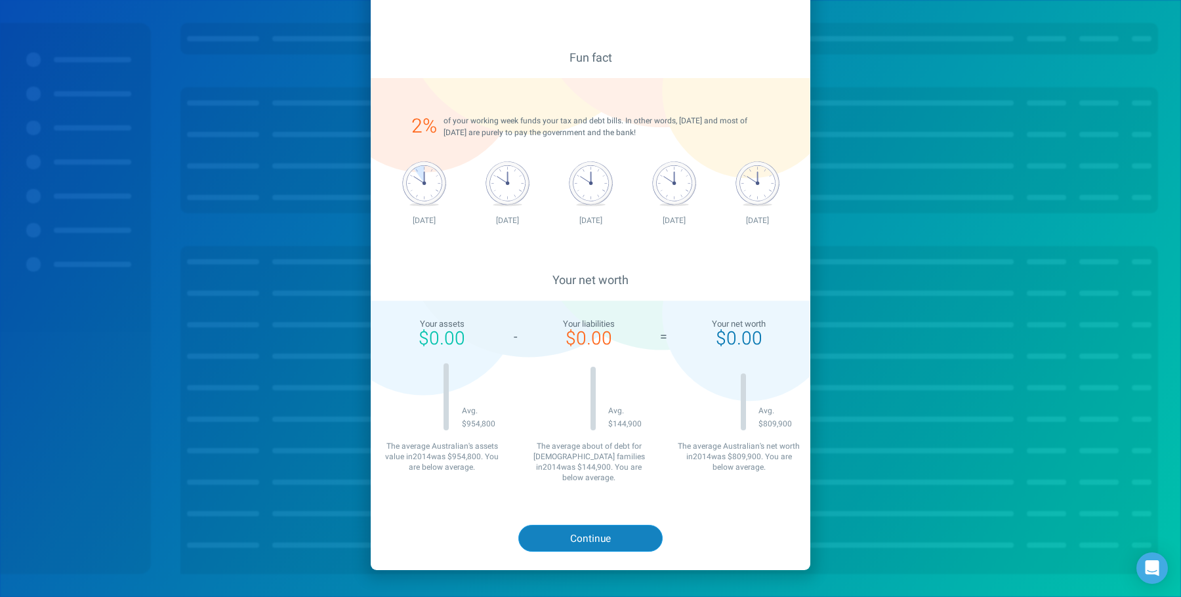
click at [603, 525] on button "Continue" at bounding box center [591, 538] width 144 height 27
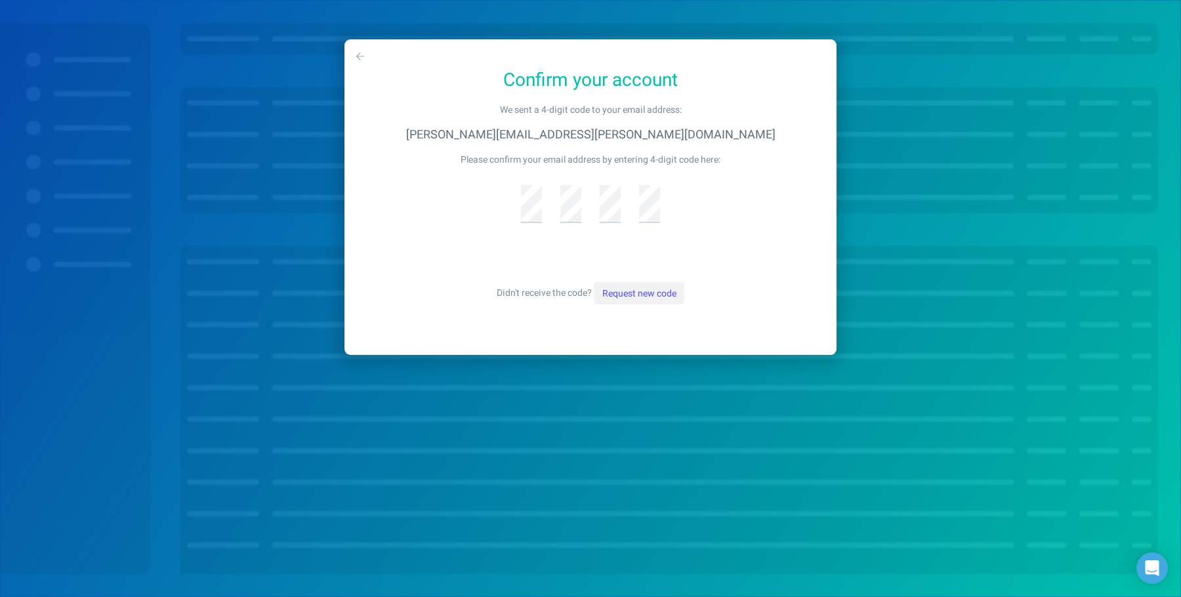
click at [627, 287] on button "Request new code" at bounding box center [639, 293] width 90 height 22
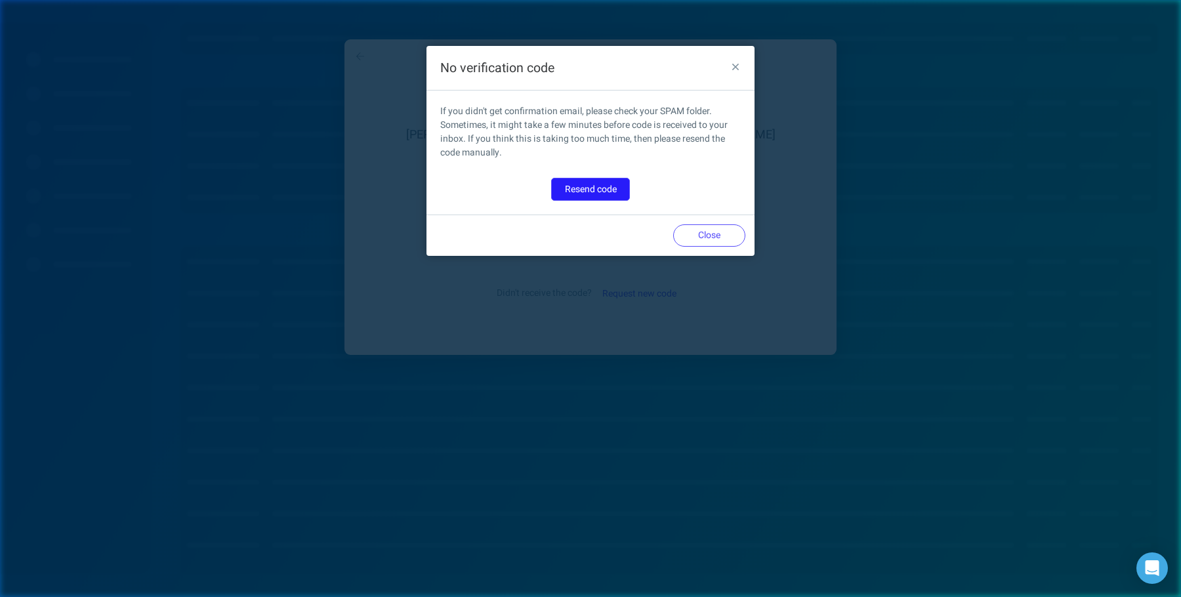
click at [598, 185] on button "Resend code" at bounding box center [590, 189] width 79 height 22
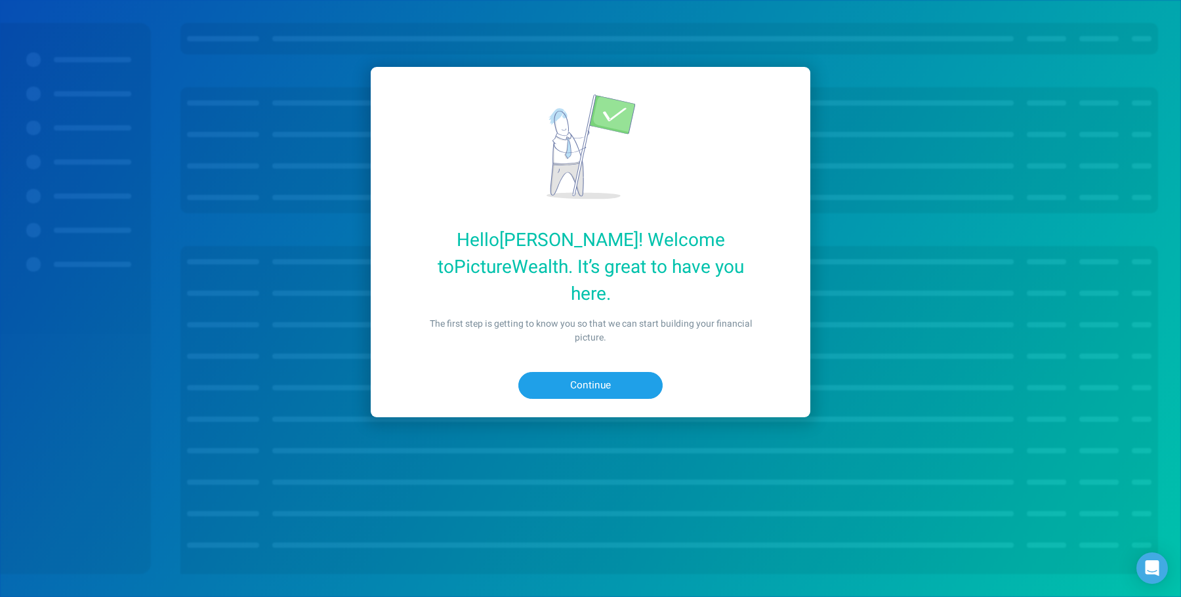
click at [746, 203] on div "Hello Sankar ! Welcome to PictureWealth . It’s great to have you here. The firs…" at bounding box center [591, 242] width 440 height 351
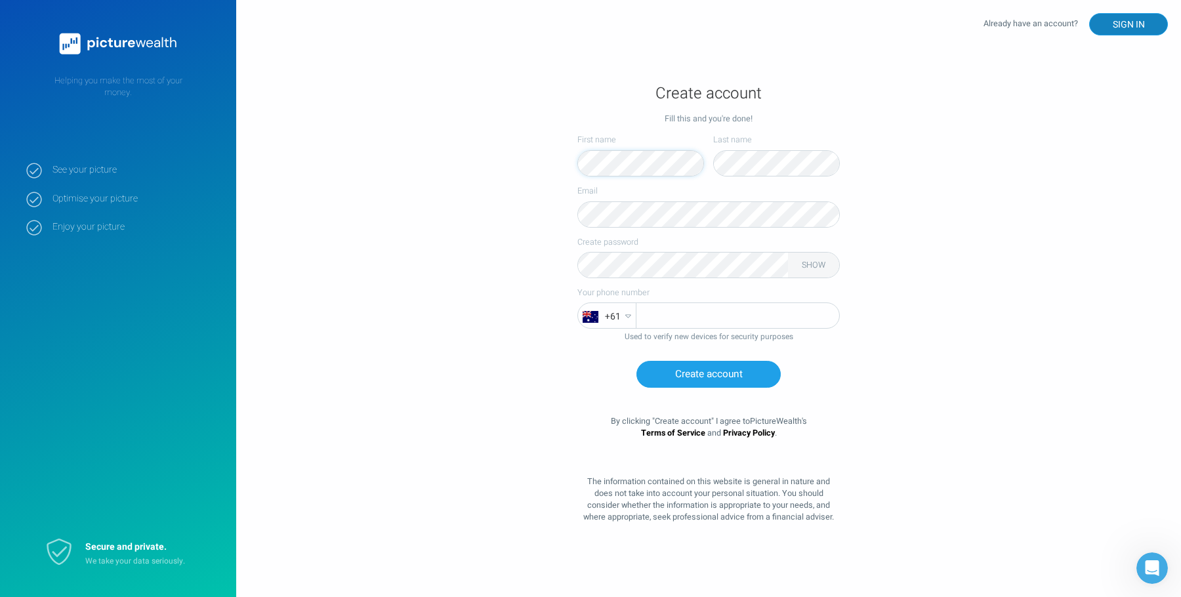
click at [1118, 26] on button "SIGN IN" at bounding box center [1129, 24] width 79 height 22
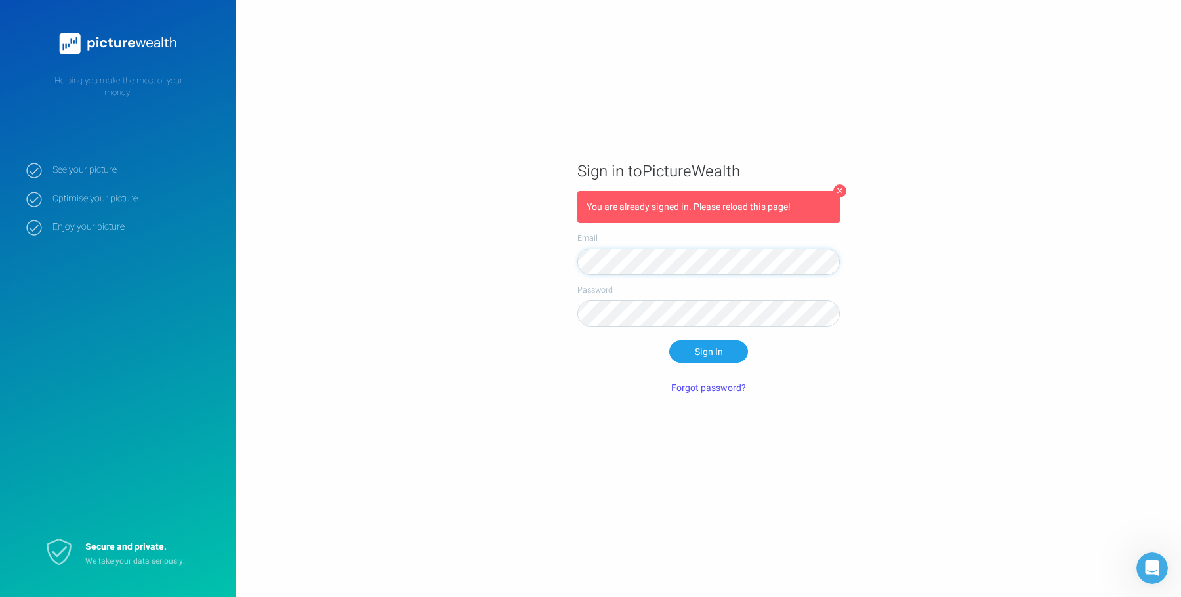
click at [856, 286] on main "Sign in to PictureWealth You are already signed in. Please reload this page! Em…" at bounding box center [708, 299] width 945 height 312
click at [718, 356] on button "Sign In" at bounding box center [709, 352] width 79 height 22
click at [0, 597] on com-1password-button at bounding box center [0, 597] width 0 height 0
click at [817, 385] on div "Forgot password?" at bounding box center [709, 388] width 263 height 22
click at [726, 354] on button "Sign In" at bounding box center [709, 352] width 79 height 22
